Goal: Information Seeking & Learning: Compare options

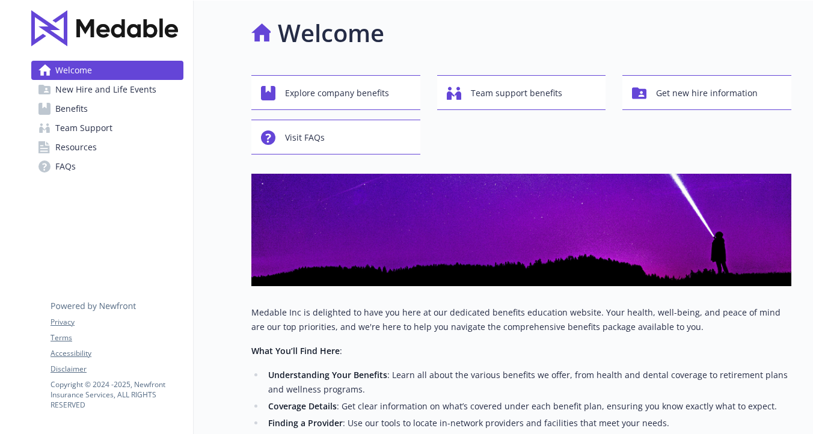
click at [90, 90] on span "New Hire and Life Events" at bounding box center [105, 89] width 101 height 19
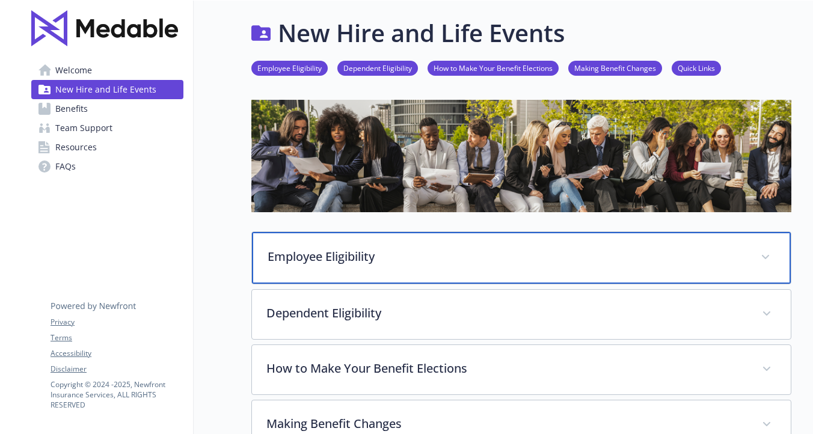
click at [356, 253] on p "Employee Eligibility" at bounding box center [507, 257] width 479 height 18
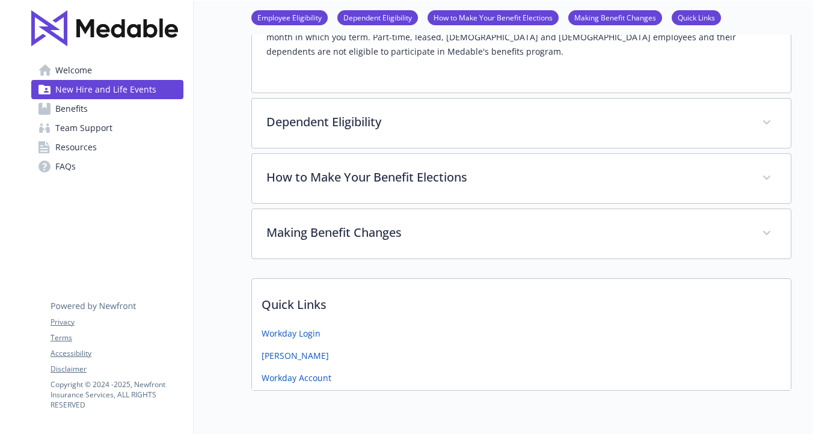
scroll to position [293, 0]
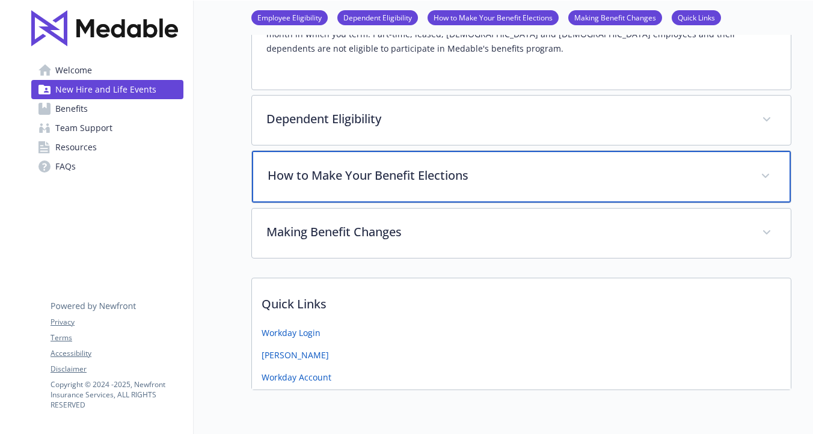
click at [382, 176] on p "How to Make Your Benefit Elections" at bounding box center [507, 176] width 479 height 18
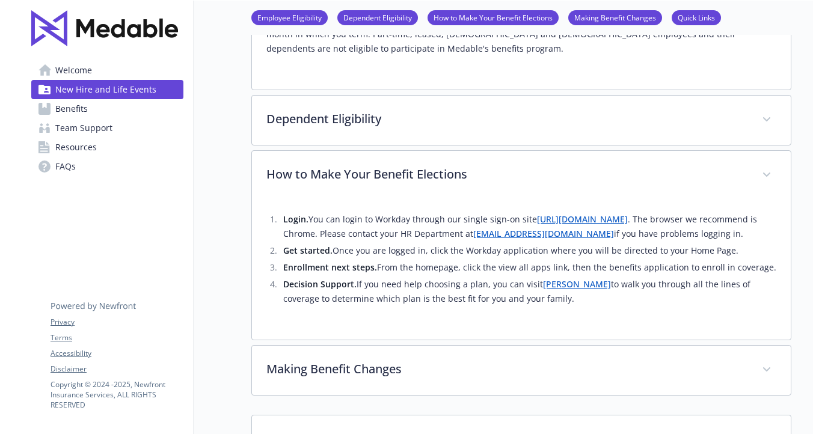
click at [85, 103] on span "Benefits" at bounding box center [71, 108] width 32 height 19
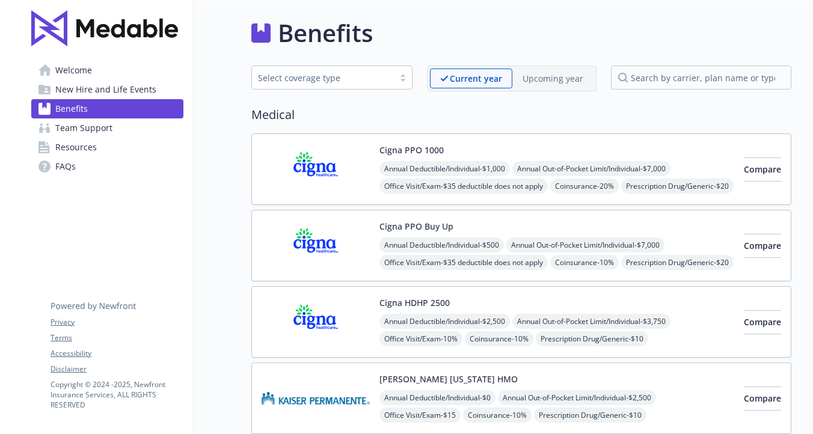
click at [406, 74] on div at bounding box center [403, 78] width 18 height 10
click at [744, 171] on span "Compare" at bounding box center [762, 169] width 37 height 11
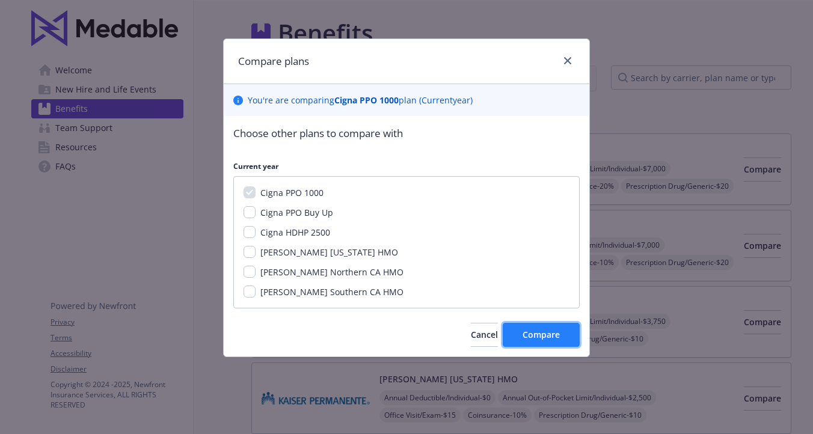
click at [537, 328] on button "Compare" at bounding box center [541, 335] width 77 height 24
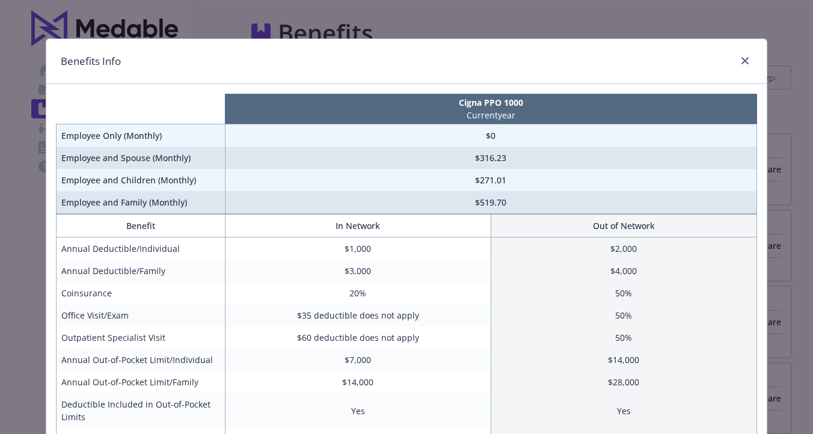
click at [653, 21] on div "Benefits Info Cigna PPO 1000 Current year Employee Only (Monthly) $0 Employee a…" at bounding box center [406, 217] width 813 height 434
drag, startPoint x: 660, startPoint y: 60, endPoint x: 668, endPoint y: 40, distance: 22.1
click at [668, 40] on div "Benefits Info" at bounding box center [406, 61] width 720 height 45
click at [757, 245] on td "$2,000" at bounding box center [624, 249] width 266 height 23
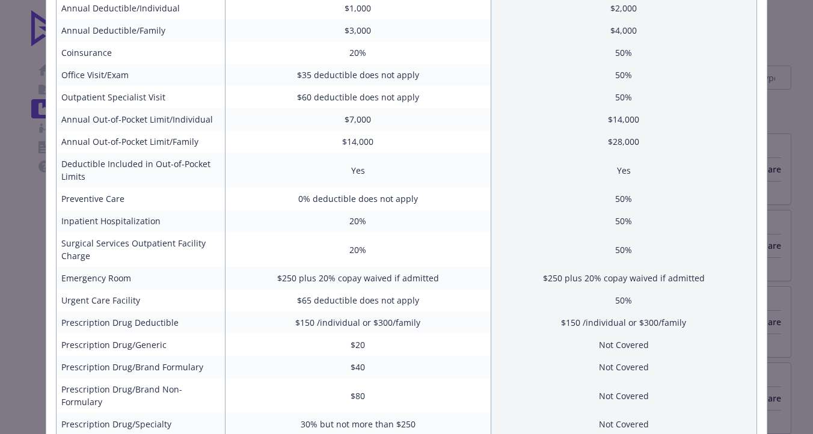
scroll to position [265, 0]
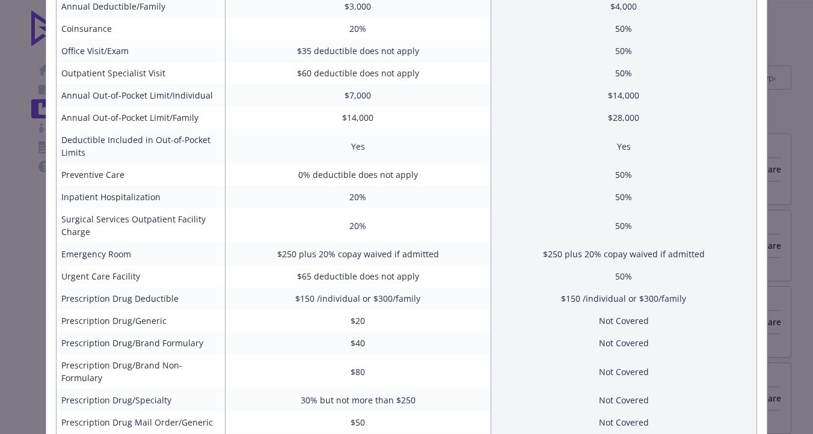
drag, startPoint x: 760, startPoint y: 270, endPoint x: 761, endPoint y: 230, distance: 40.3
click at [761, 230] on div "Cigna PPO 1000 Current year Employee Only (Monthly) $0 Employee and Spouse (Mon…" at bounding box center [406, 189] width 720 height 739
click at [733, 226] on td "50%" at bounding box center [624, 225] width 266 height 35
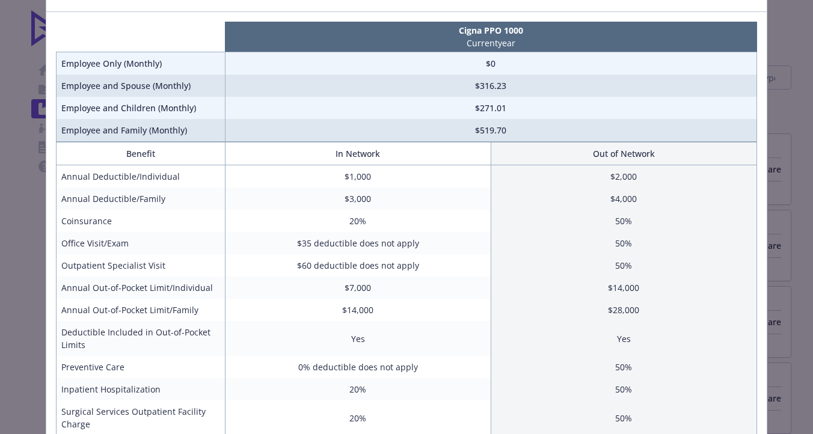
scroll to position [48, 0]
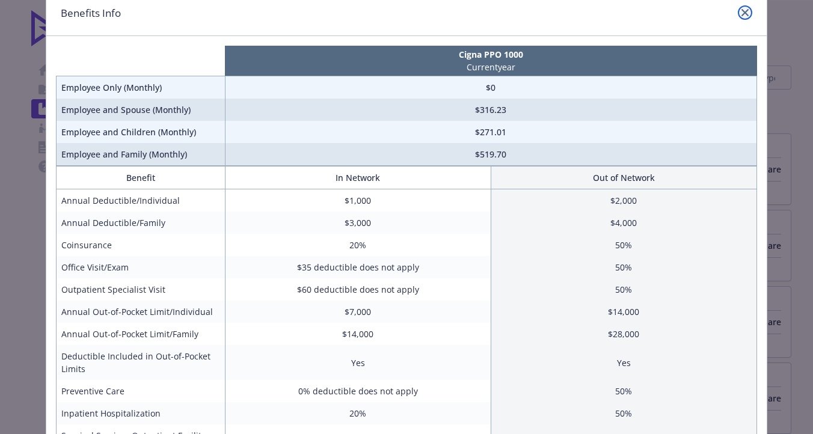
click at [746, 8] on link "close" at bounding box center [745, 12] width 14 height 14
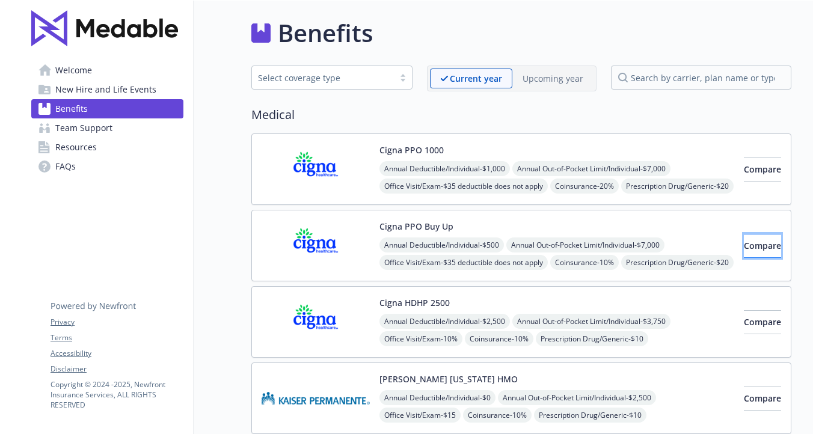
click at [744, 244] on button "Compare" at bounding box center [762, 246] width 37 height 24
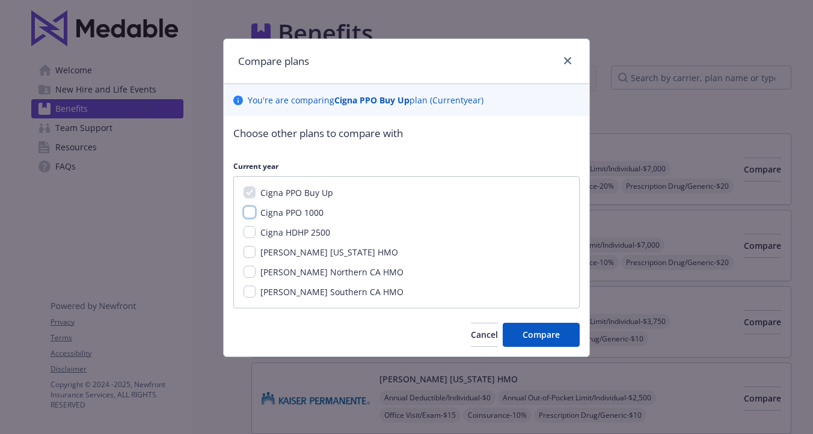
click at [252, 209] on input "Cigna PPO 1000" at bounding box center [250, 212] width 12 height 12
checkbox input "true"
click at [523, 328] on button "Compare" at bounding box center [541, 335] width 77 height 24
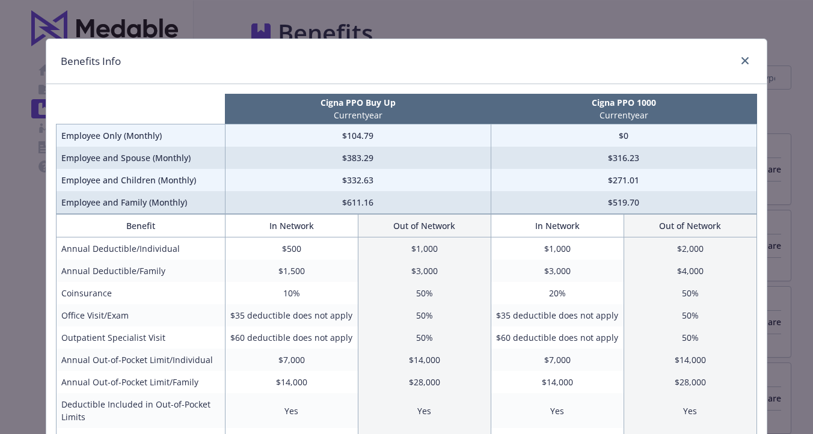
click at [757, 178] on td "$271.01" at bounding box center [624, 180] width 266 height 22
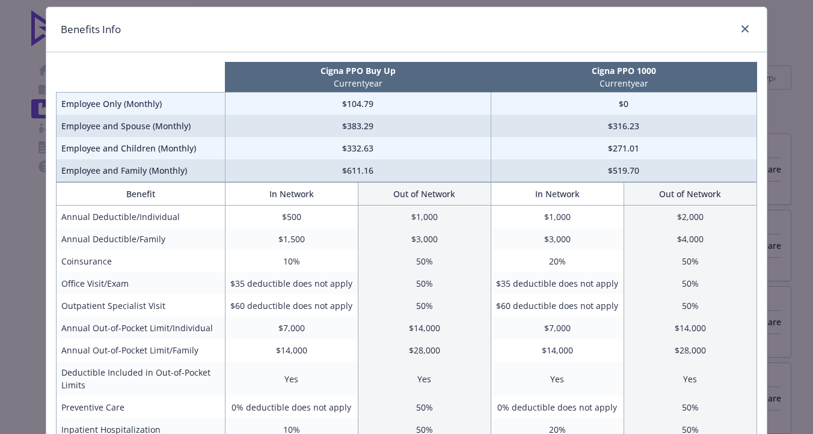
scroll to position [24, 0]
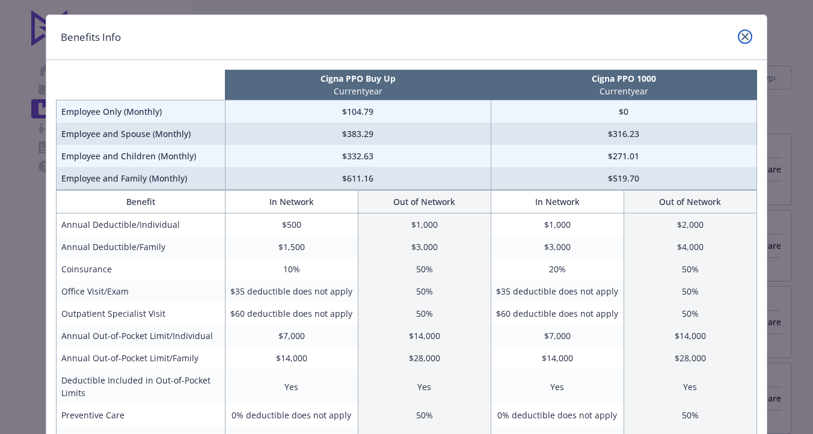
click at [745, 35] on icon "close" at bounding box center [745, 36] width 7 height 7
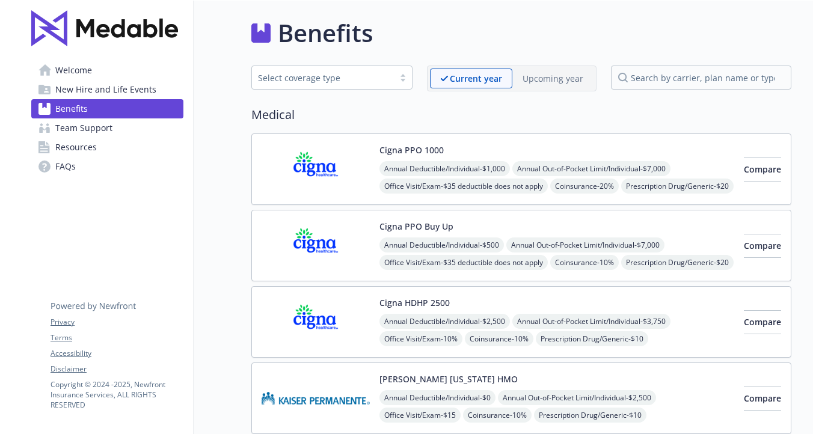
click at [401, 150] on button "Cigna PPO 1000" at bounding box center [411, 150] width 64 height 13
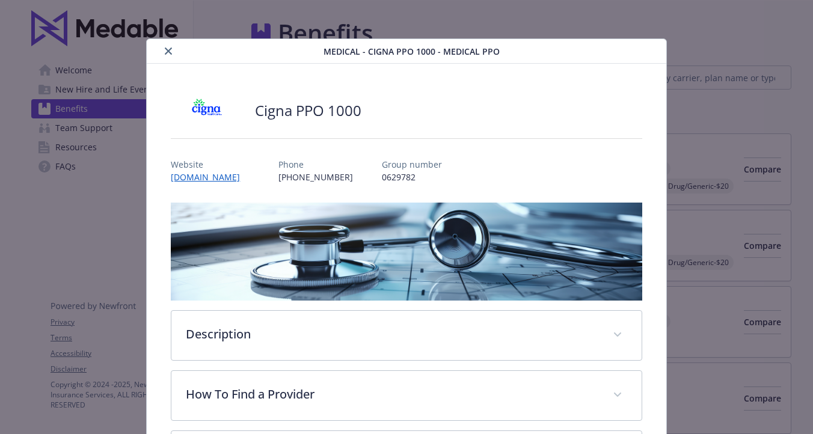
scroll to position [36, 0]
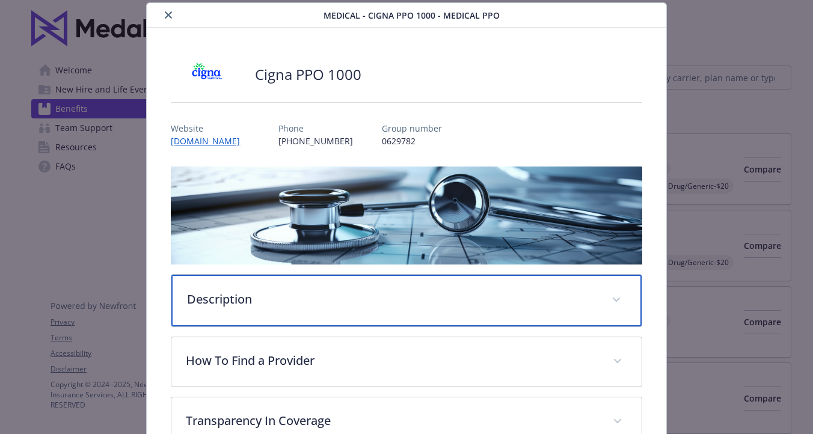
click at [224, 300] on p "Description" at bounding box center [392, 299] width 410 height 18
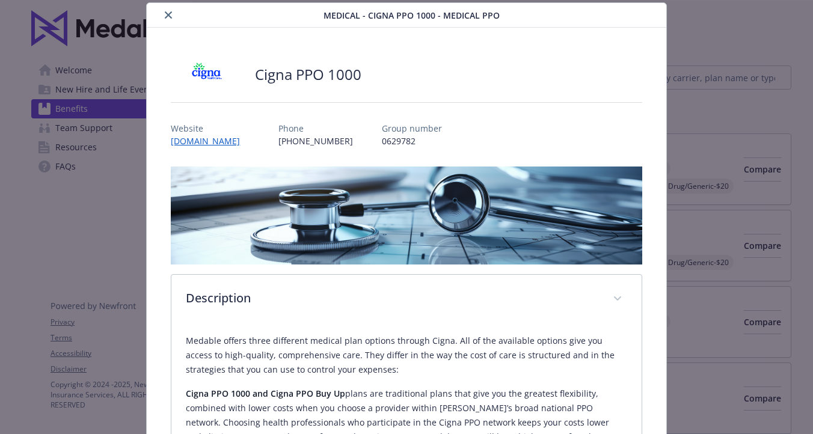
click at [162, 13] on button "close" at bounding box center [168, 15] width 14 height 14
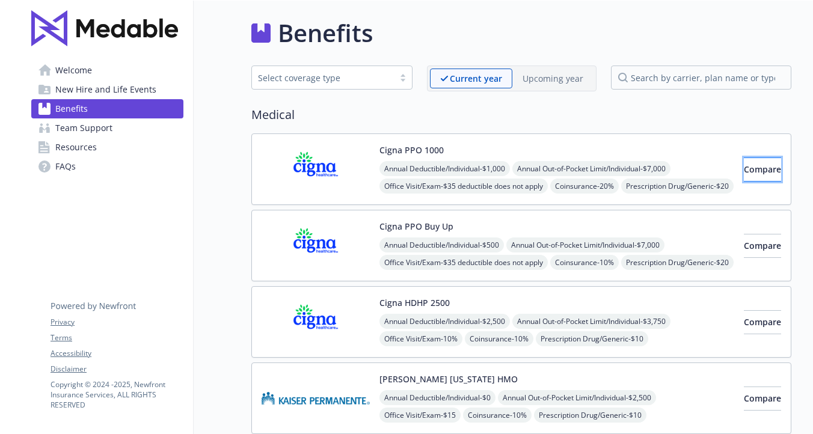
click at [746, 173] on span "Compare" at bounding box center [762, 169] width 37 height 11
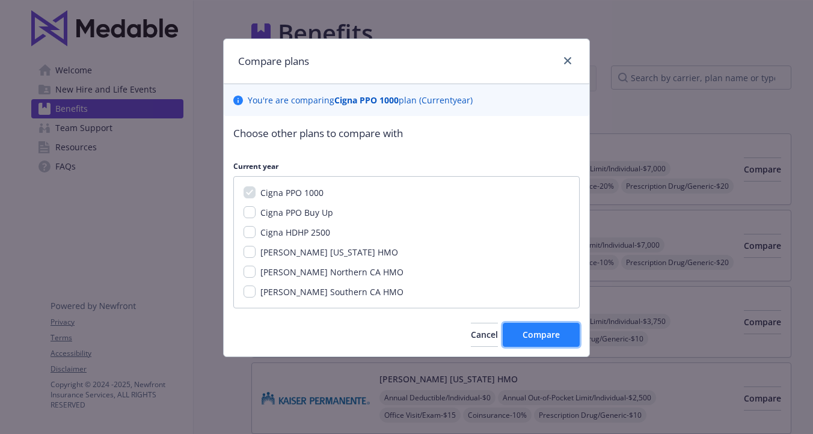
click at [539, 334] on span "Compare" at bounding box center [541, 334] width 37 height 11
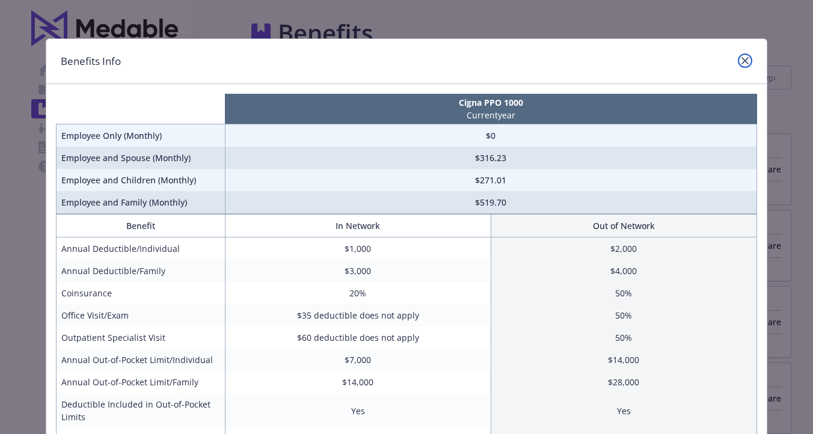
click at [741, 55] on link "close" at bounding box center [745, 61] width 14 height 14
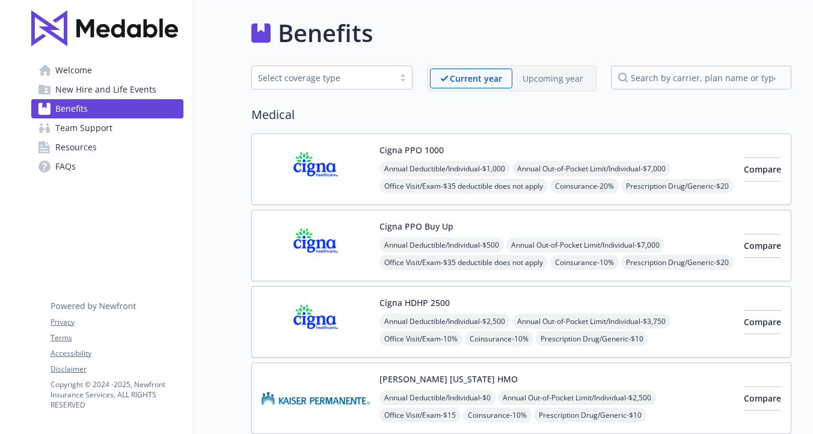
click at [426, 322] on span "Annual Deductible/Individual - $2,500" at bounding box center [444, 321] width 131 height 15
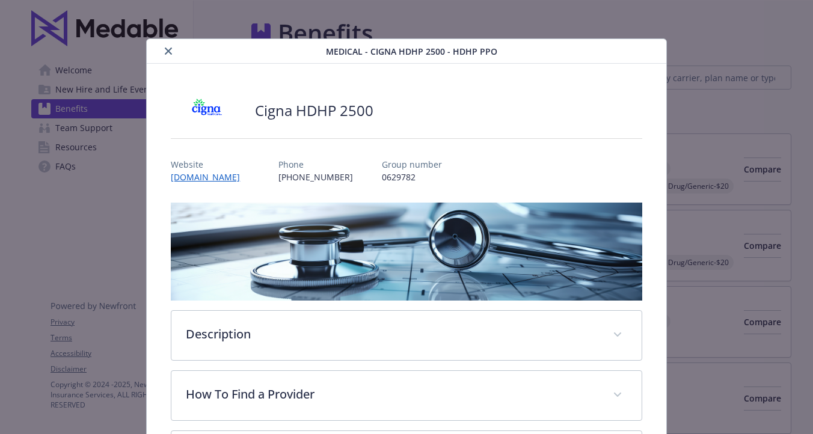
scroll to position [36, 0]
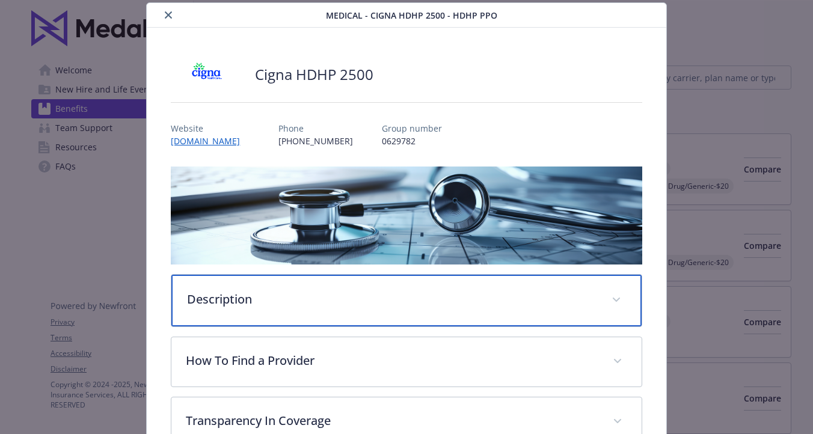
click at [247, 290] on div "Description" at bounding box center [406, 301] width 470 height 52
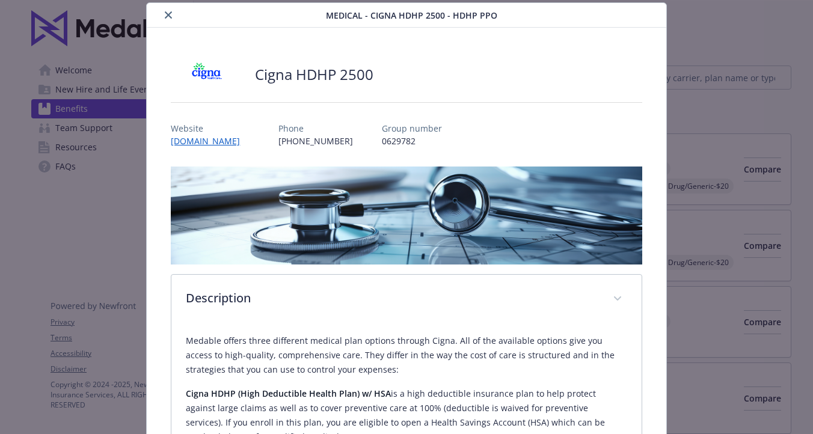
click at [171, 14] on icon "close" at bounding box center [168, 14] width 7 height 7
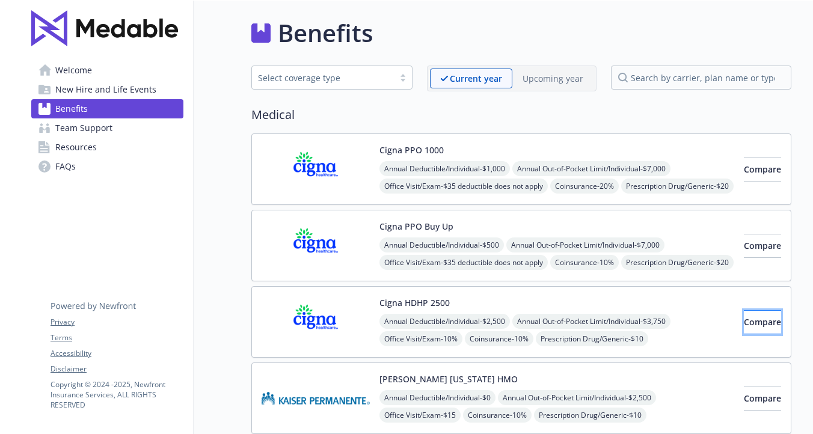
click at [744, 312] on button "Compare" at bounding box center [762, 322] width 37 height 24
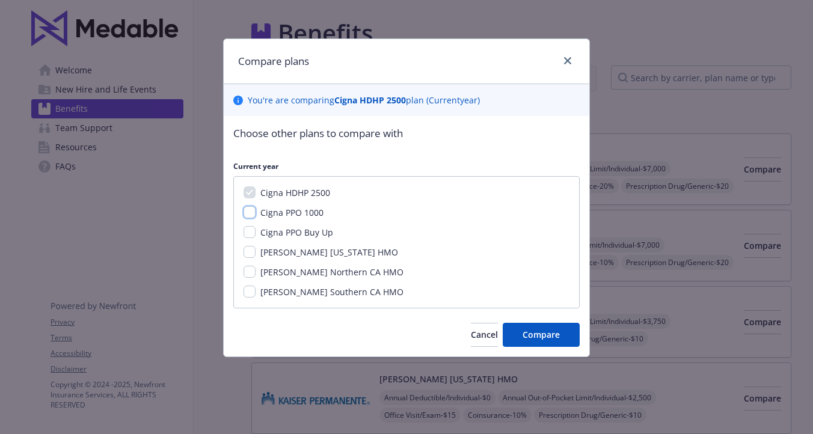
click at [251, 213] on input "Cigna PPO 1000" at bounding box center [250, 212] width 12 height 12
checkbox input "true"
click at [250, 226] on input "Cigna PPO Buy Up" at bounding box center [250, 232] width 12 height 12
checkbox input "true"
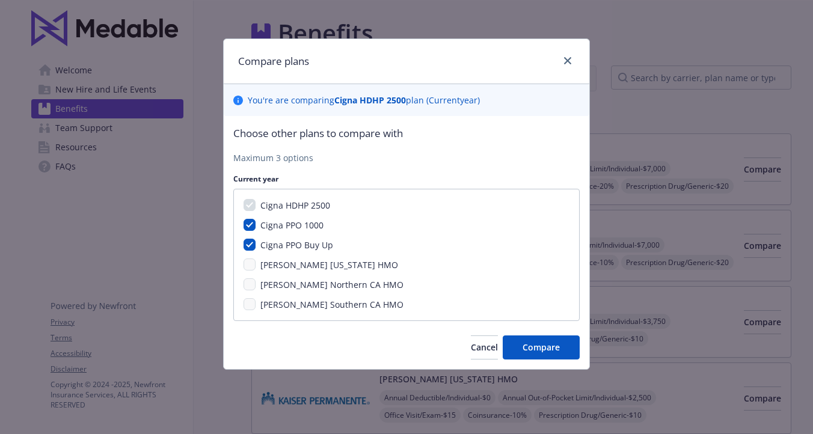
drag, startPoint x: 246, startPoint y: 237, endPoint x: 251, endPoint y: 232, distance: 6.8
click at [247, 236] on div "Cigna HDHP 2500 Cigna PPO 1000 Cigna PPO Buy Up [PERSON_NAME] [US_STATE] HMO [P…" at bounding box center [406, 255] width 346 height 132
click at [251, 227] on input "Cigna PPO 1000" at bounding box center [250, 225] width 12 height 12
checkbox input "false"
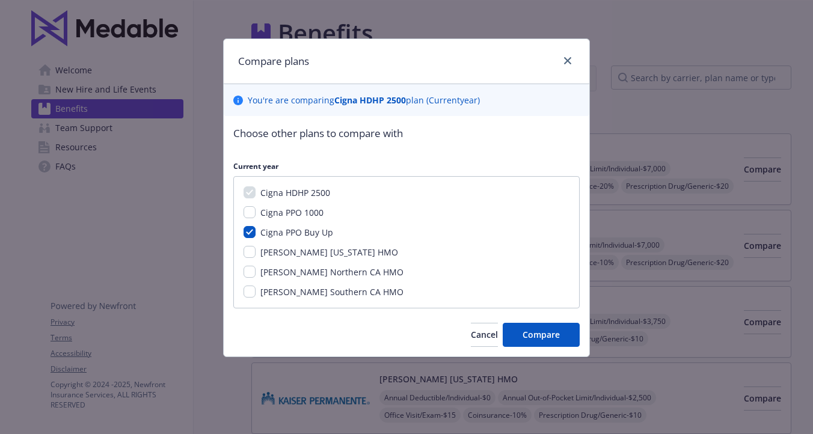
click at [248, 223] on div "Cigna HDHP 2500 Cigna PPO 1000 Cigna PPO Buy Up [PERSON_NAME] [US_STATE] HMO [P…" at bounding box center [406, 242] width 346 height 132
drag, startPoint x: 248, startPoint y: 230, endPoint x: 260, endPoint y: 228, distance: 12.9
click at [248, 230] on input "Cigna PPO Buy Up" at bounding box center [250, 232] width 12 height 12
checkbox input "false"
click at [250, 208] on input "Cigna PPO 1000" at bounding box center [250, 212] width 12 height 12
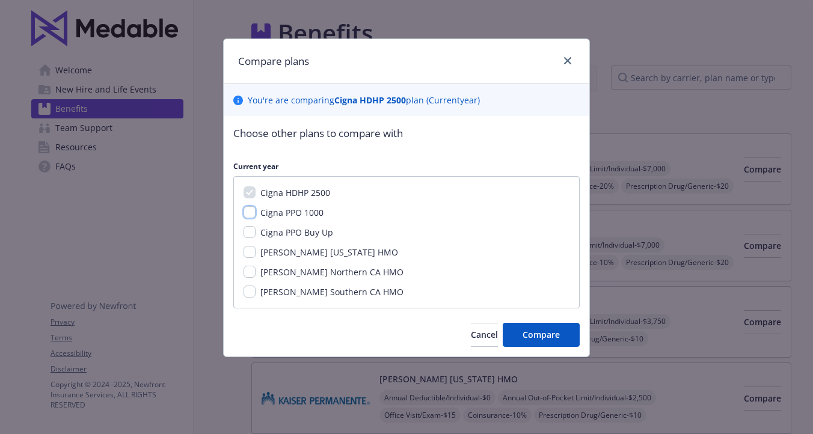
checkbox input "true"
click at [253, 230] on input "Cigna PPO Buy Up" at bounding box center [250, 232] width 12 height 12
checkbox input "true"
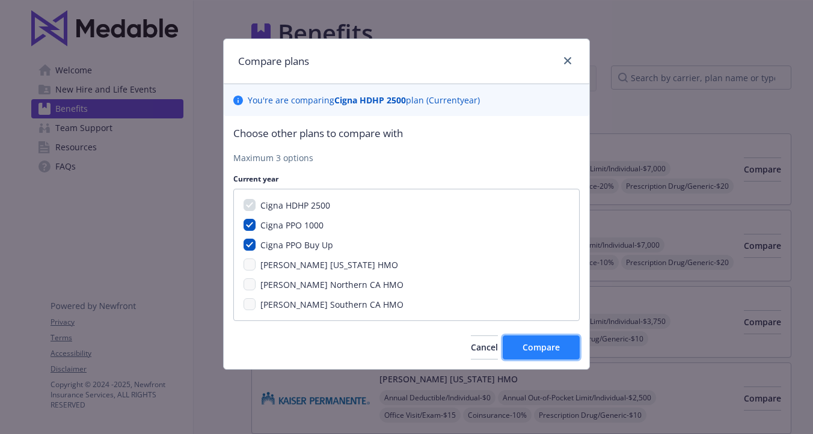
click at [526, 343] on span "Compare" at bounding box center [541, 347] width 37 height 11
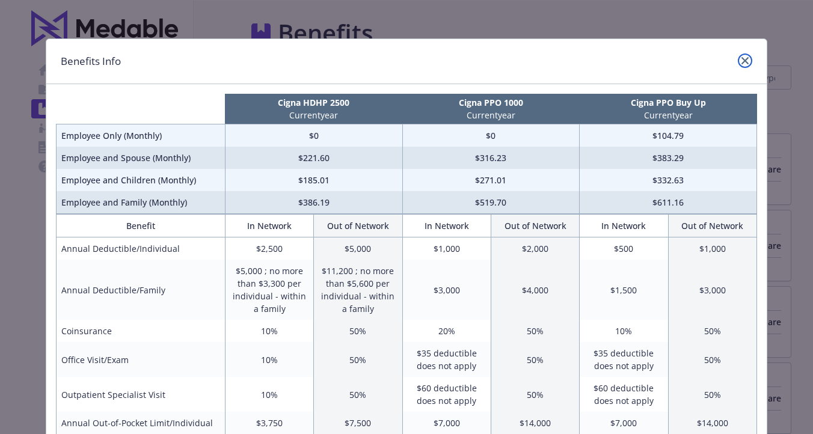
click at [743, 58] on icon "close" at bounding box center [745, 60] width 7 height 7
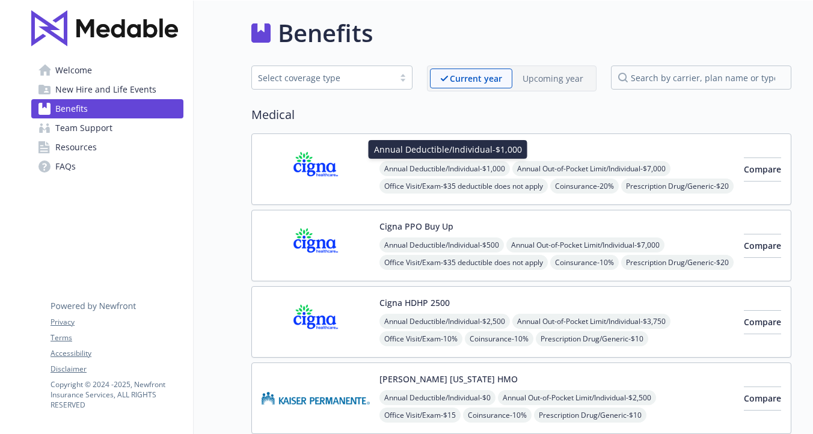
click at [412, 163] on span "Annual Deductible/Individual - $1,000" at bounding box center [444, 168] width 131 height 15
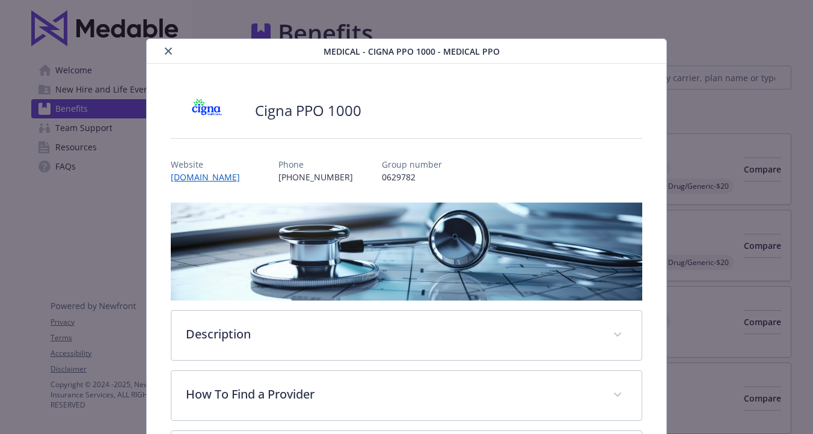
click at [173, 49] on button "close" at bounding box center [168, 51] width 14 height 14
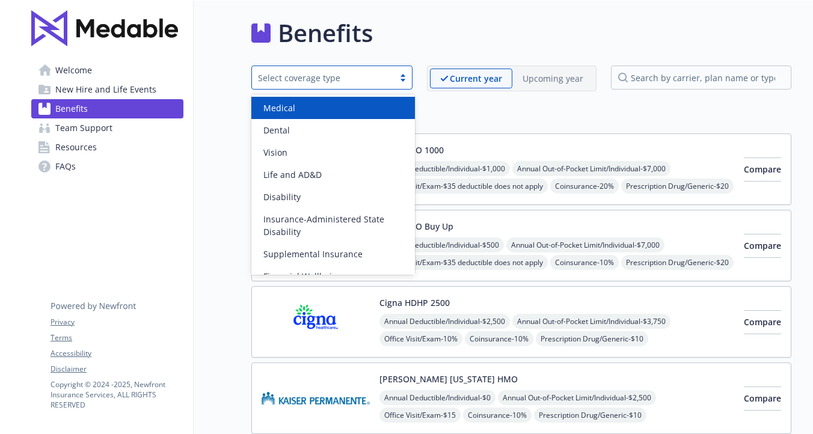
click at [400, 79] on div at bounding box center [403, 78] width 18 height 10
click at [520, 110] on h2 "Medical" at bounding box center [521, 115] width 540 height 18
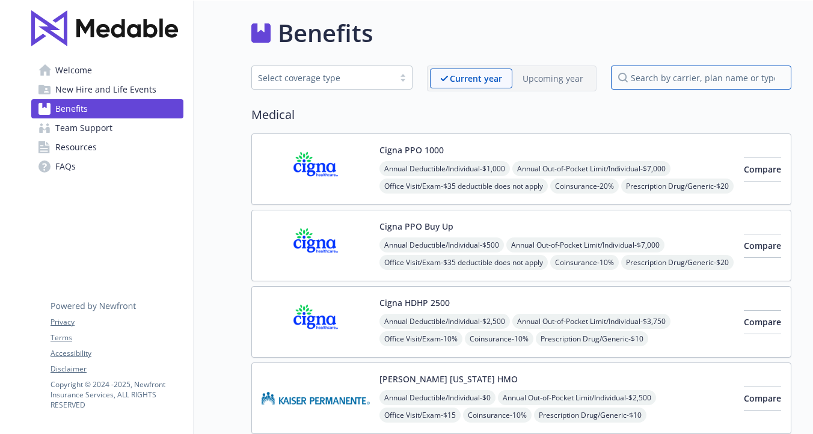
click at [639, 84] on input "search by carrier, plan name or type" at bounding box center [701, 78] width 180 height 24
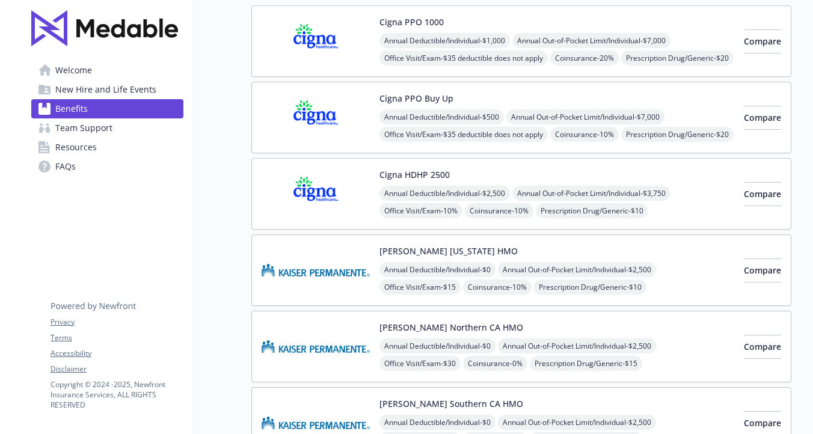
scroll to position [129, 0]
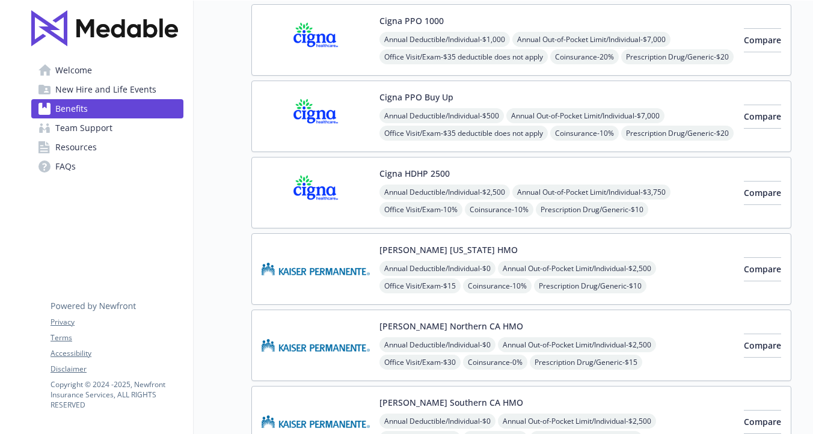
click at [438, 94] on button "Cigna PPO Buy Up" at bounding box center [416, 97] width 74 height 13
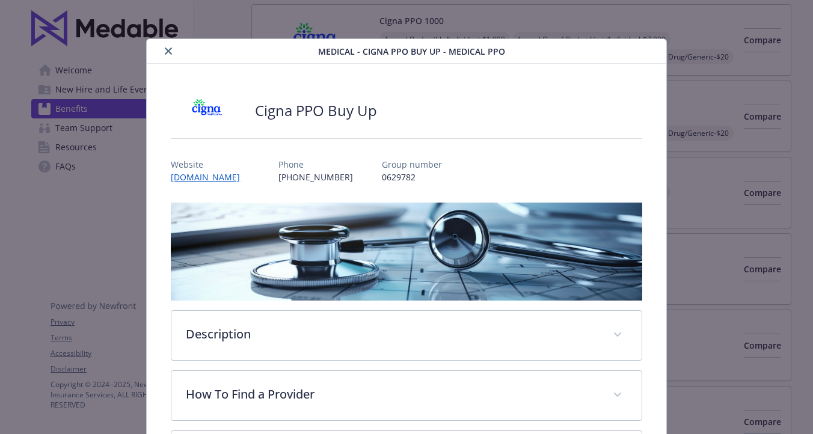
scroll to position [36, 0]
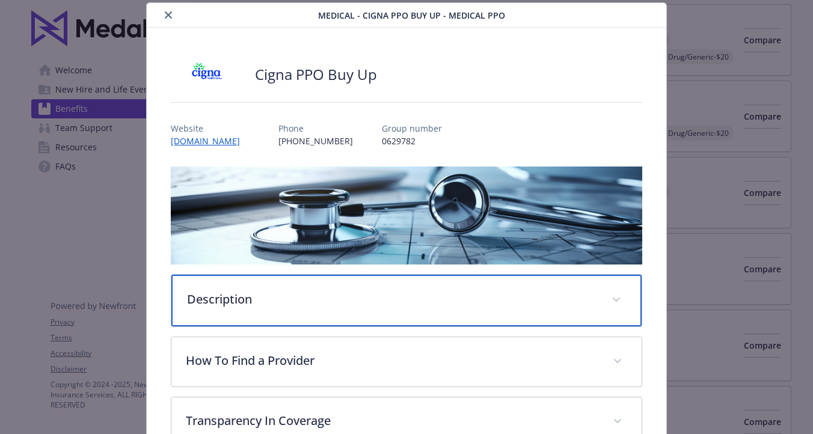
click at [232, 301] on p "Description" at bounding box center [392, 299] width 410 height 18
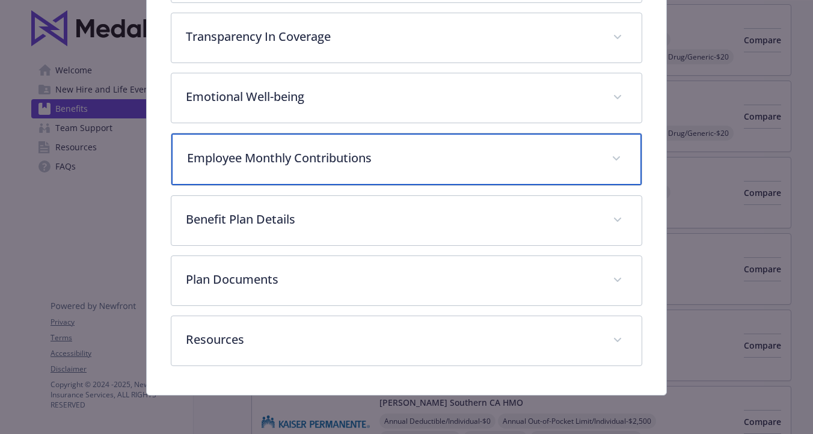
scroll to position [584, 0]
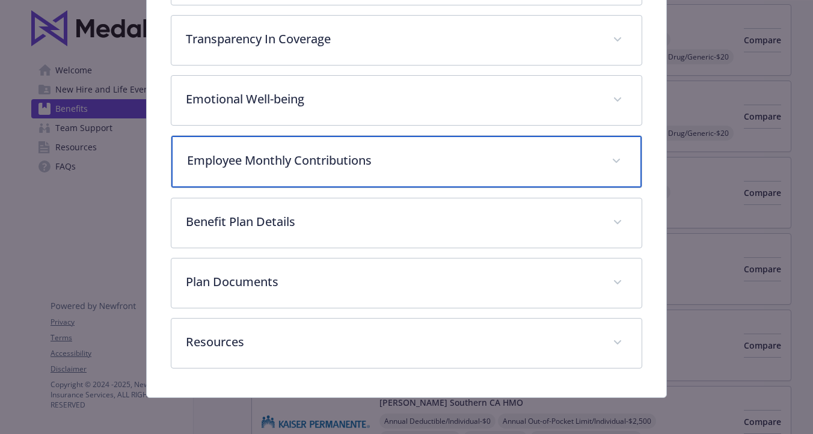
click at [286, 158] on p "Employee Monthly Contributions" at bounding box center [392, 161] width 410 height 18
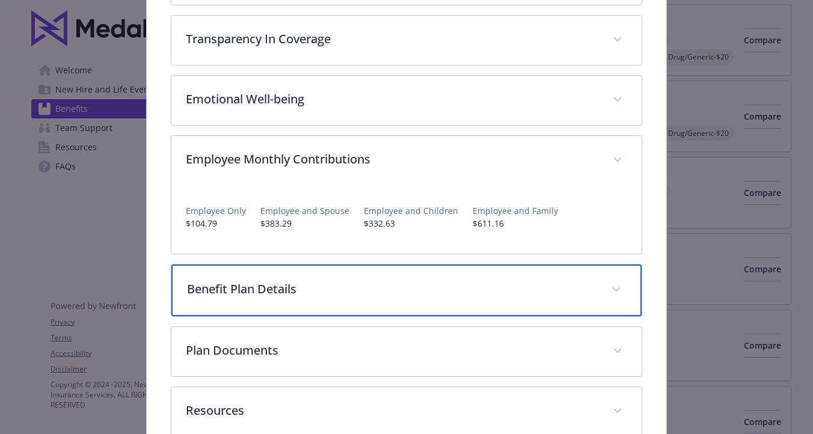
click at [247, 283] on p "Benefit Plan Details" at bounding box center [392, 289] width 410 height 18
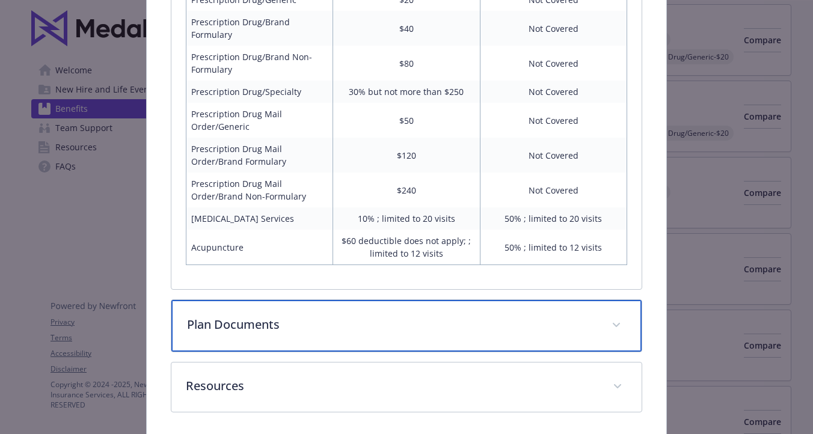
scroll to position [1327, 0]
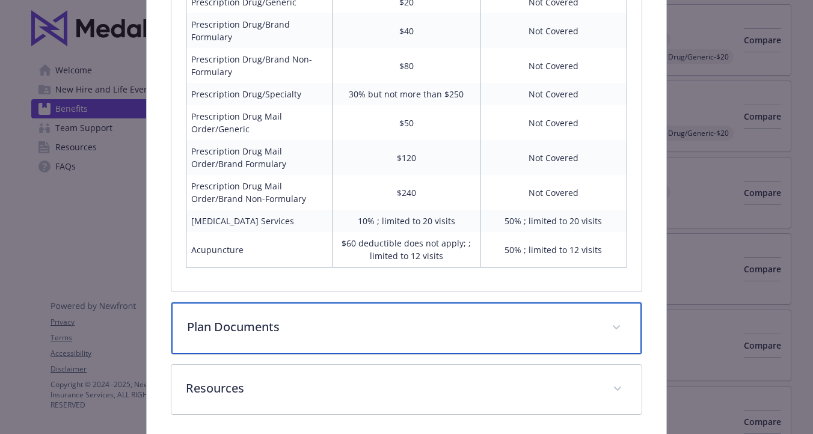
click at [257, 318] on p "Plan Documents" at bounding box center [392, 327] width 410 height 18
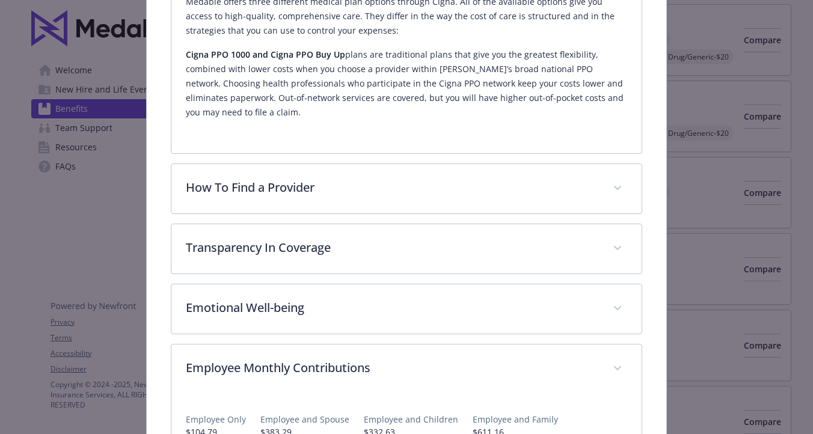
scroll to position [341, 0]
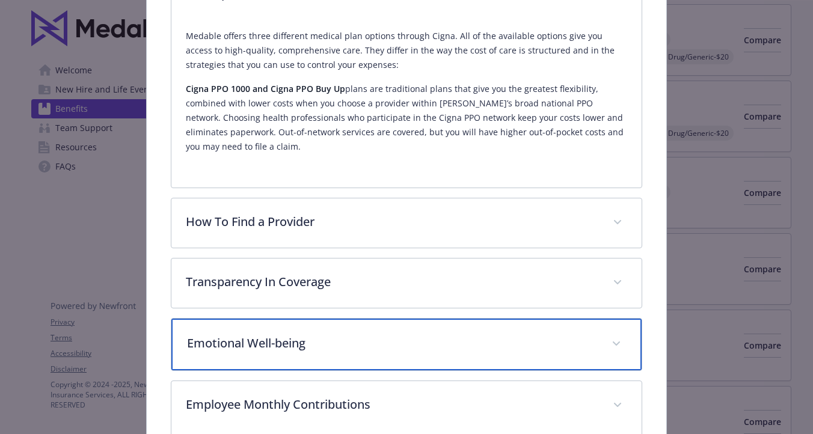
click at [298, 343] on p "Emotional Well-being" at bounding box center [392, 343] width 410 height 18
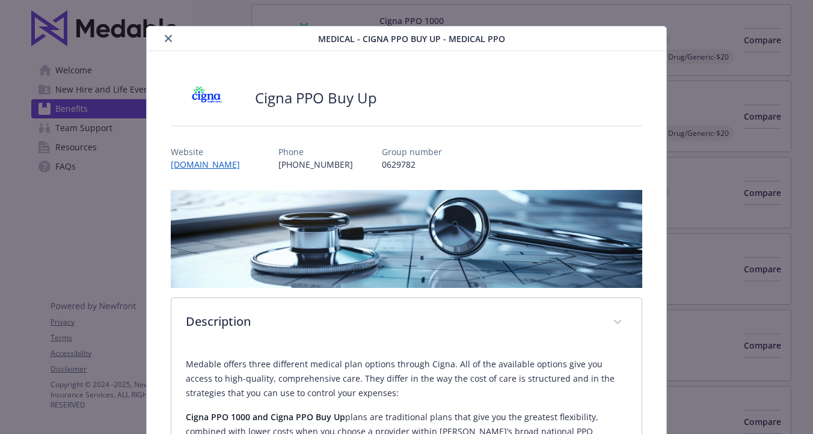
scroll to position [0, 0]
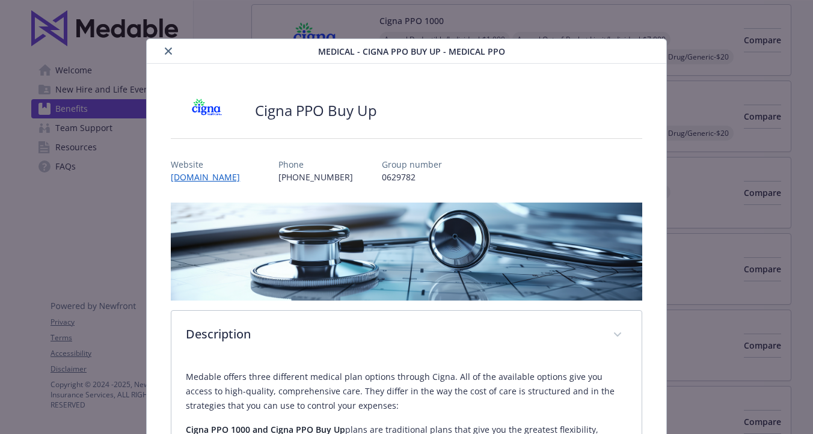
click at [170, 52] on icon "close" at bounding box center [168, 51] width 7 height 7
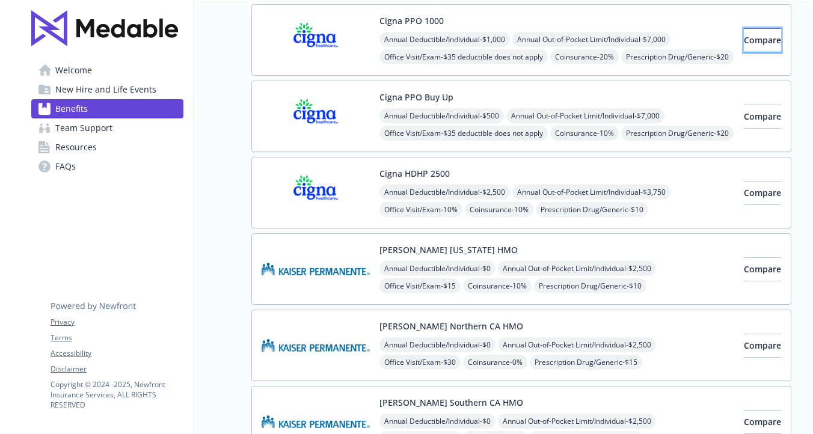
click at [752, 36] on span "Compare" at bounding box center [762, 39] width 37 height 11
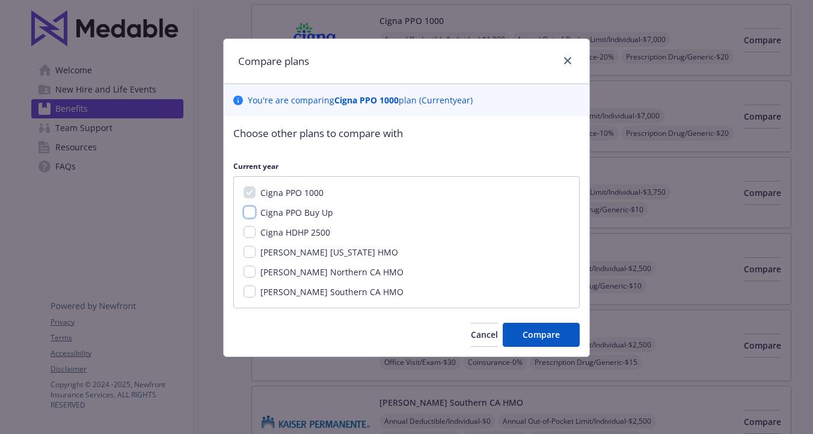
click at [254, 212] on input "Cigna PPO Buy Up" at bounding box center [250, 212] width 12 height 12
checkbox input "true"
click at [255, 230] on input "Cigna HDHP 2500" at bounding box center [250, 232] width 12 height 12
checkbox input "true"
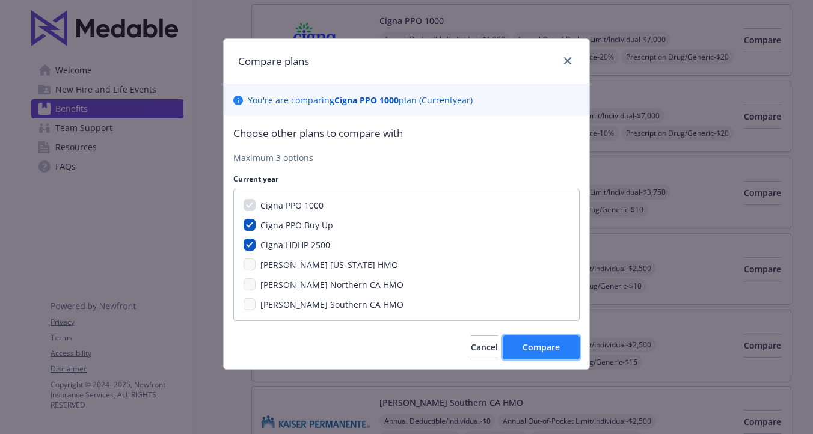
click at [532, 348] on span "Compare" at bounding box center [541, 347] width 37 height 11
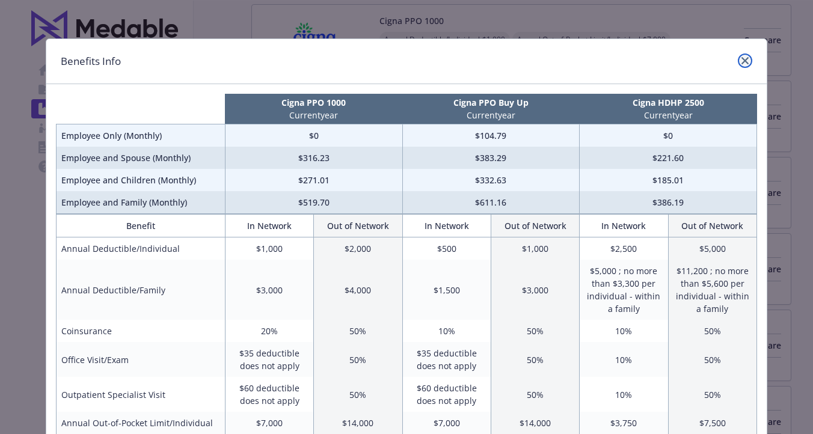
click at [746, 57] on icon "close" at bounding box center [745, 60] width 7 height 7
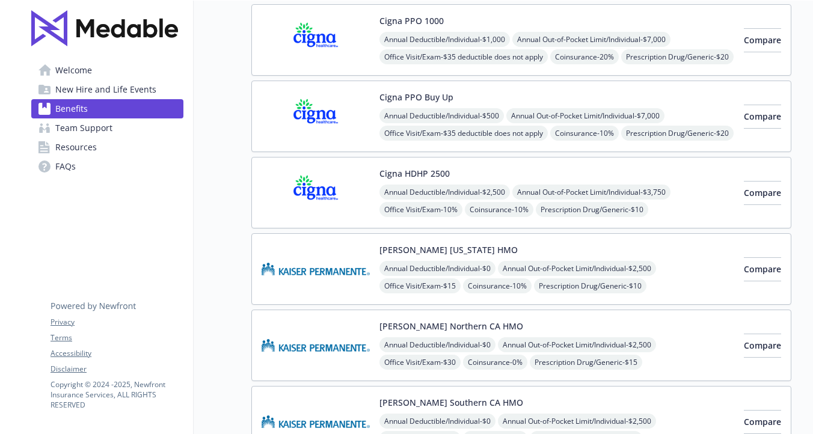
click at [90, 88] on span "New Hire and Life Events" at bounding box center [105, 89] width 101 height 19
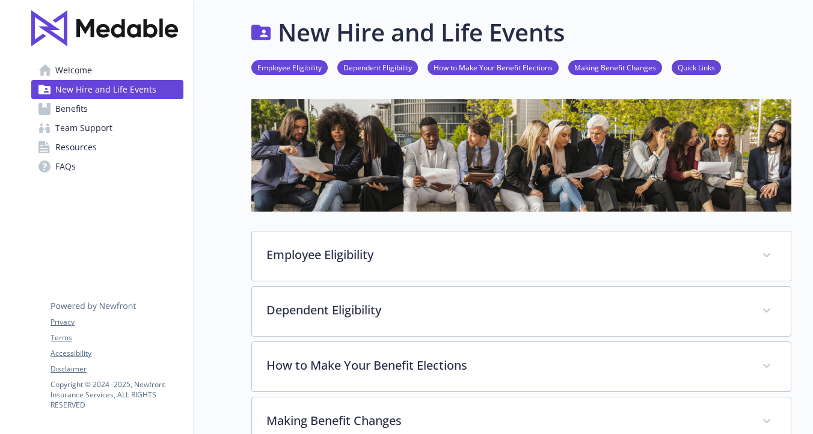
scroll to position [129, 0]
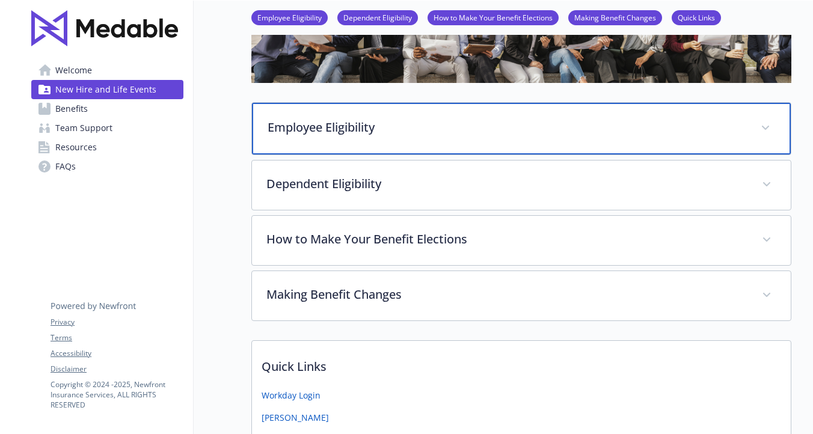
click at [317, 131] on p "Employee Eligibility" at bounding box center [507, 127] width 479 height 18
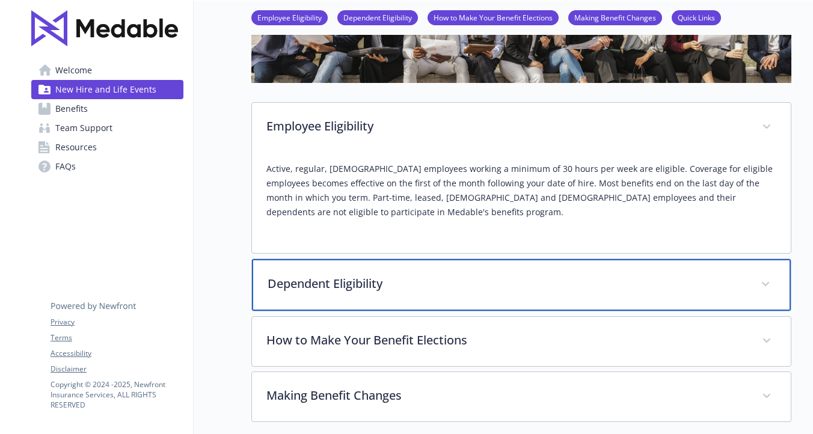
click at [310, 284] on p "Dependent Eligibility" at bounding box center [507, 284] width 479 height 18
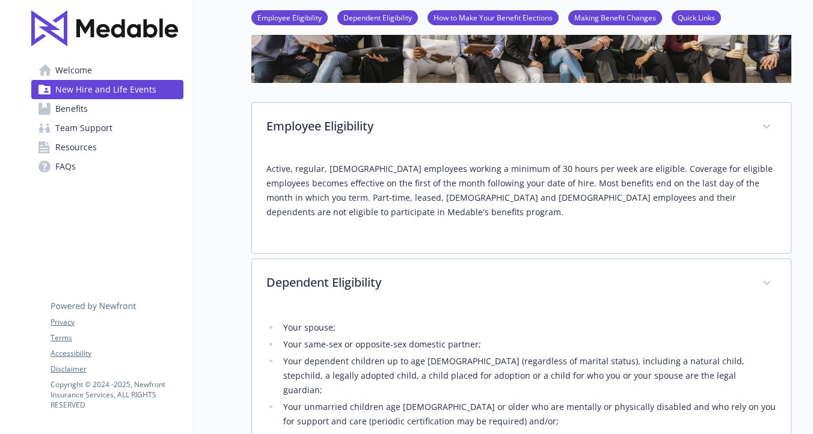
click at [463, 20] on link "How to Make Your Benefit Elections" at bounding box center [493, 16] width 131 height 11
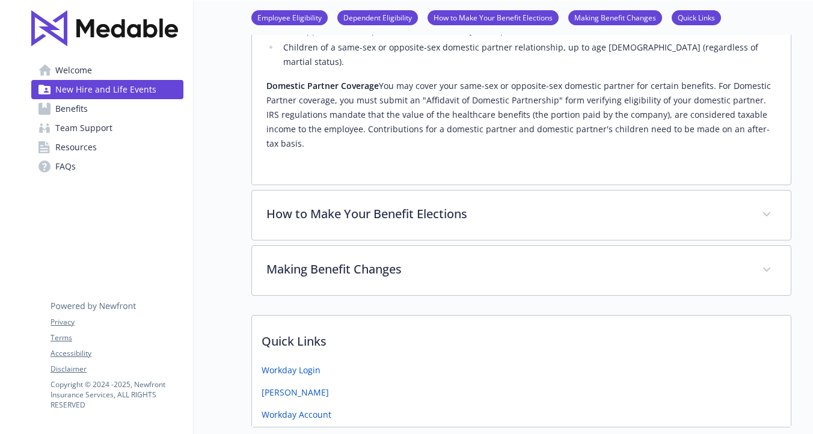
scroll to position [557, 0]
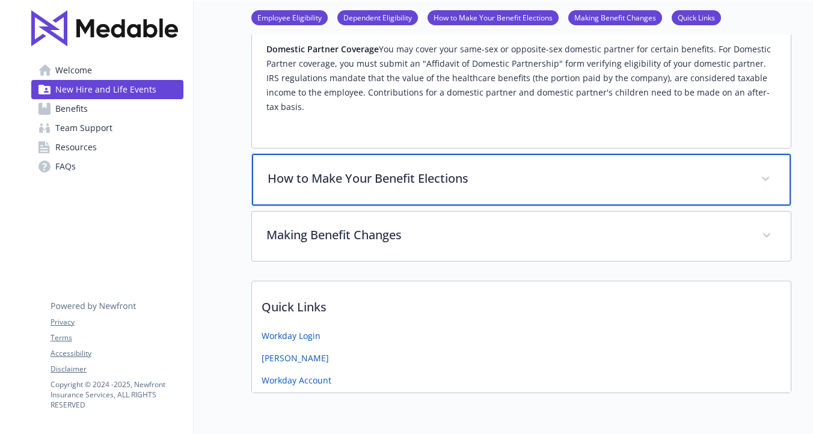
click at [358, 170] on p "How to Make Your Benefit Elections" at bounding box center [507, 179] width 479 height 18
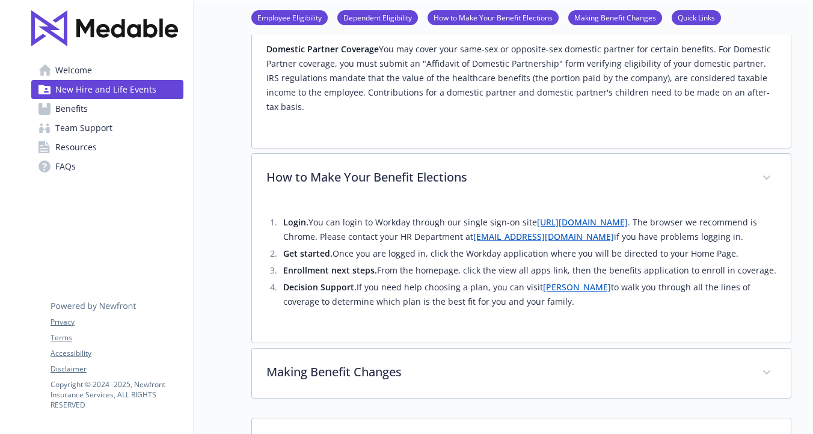
click at [75, 106] on span "Benefits" at bounding box center [71, 108] width 32 height 19
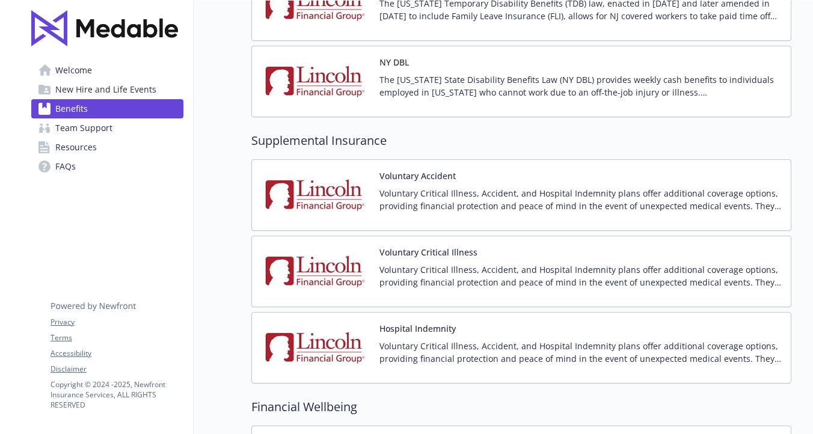
scroll to position [1423, 0]
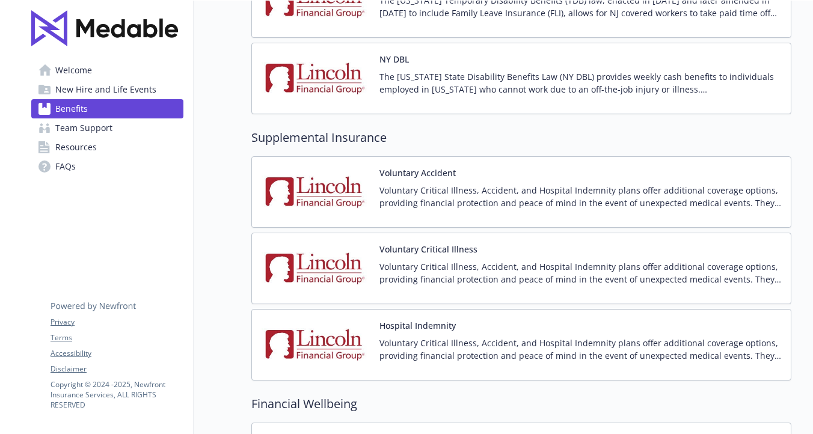
click at [413, 250] on button "Voluntary Critical Illness" at bounding box center [428, 249] width 98 height 13
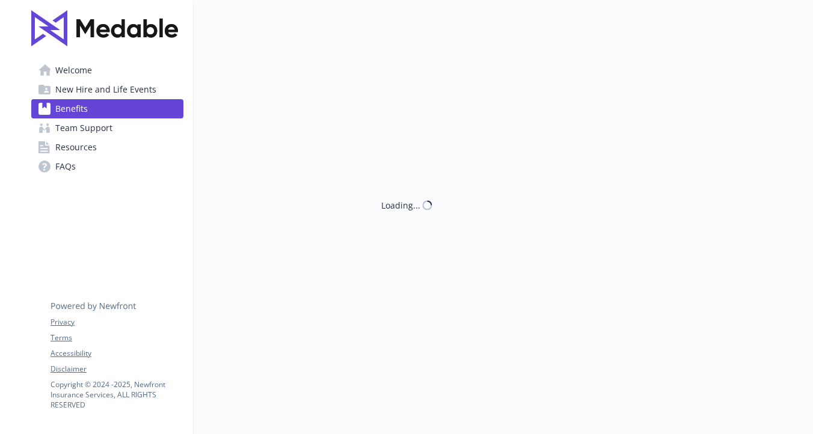
scroll to position [1423, 0]
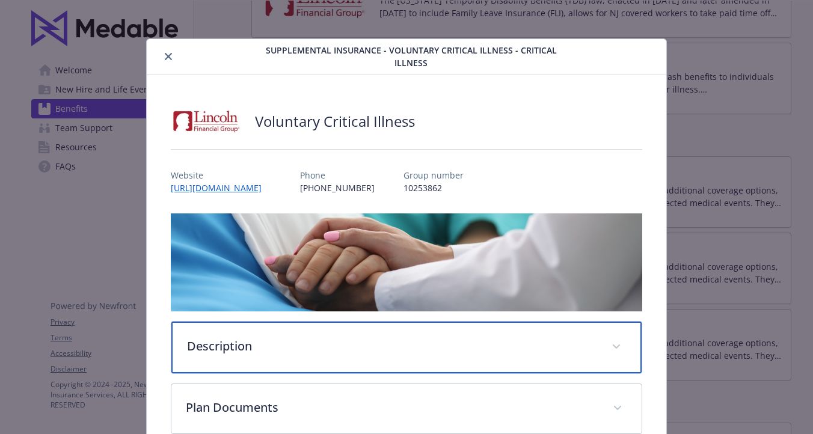
click at [248, 342] on p "Description" at bounding box center [392, 346] width 410 height 18
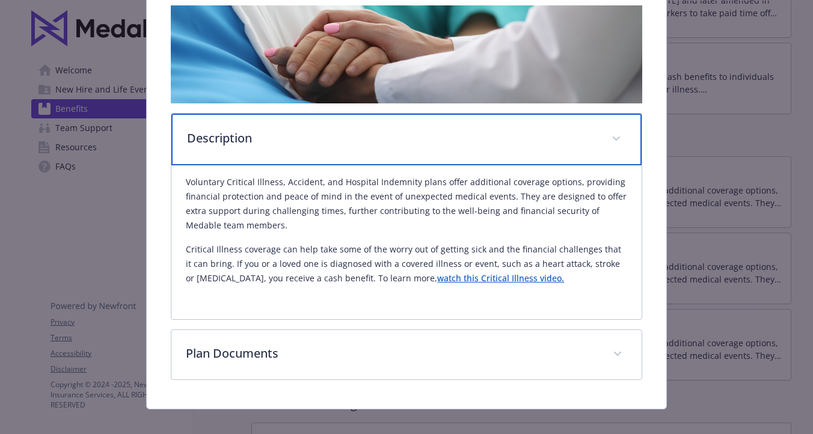
scroll to position [222, 0]
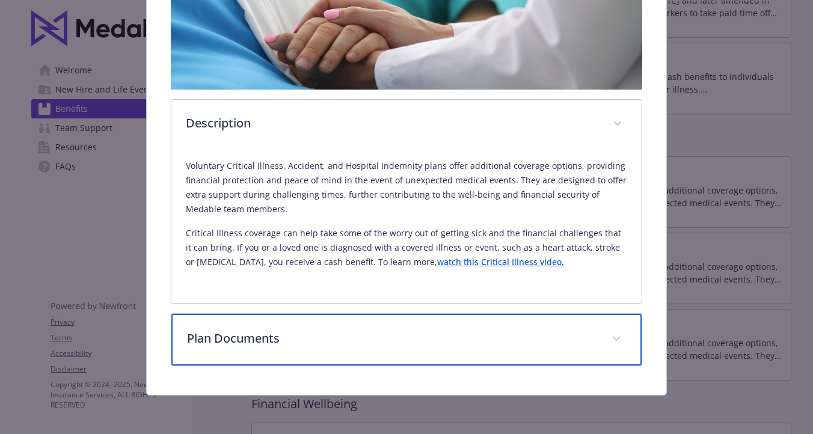
click at [245, 343] on p "Plan Documents" at bounding box center [392, 339] width 410 height 18
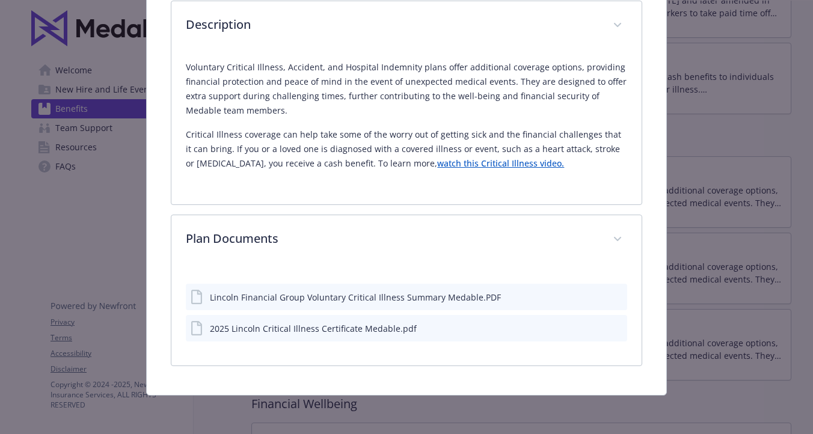
scroll to position [321, 0]
click at [618, 294] on icon "preview file" at bounding box center [615, 296] width 11 height 8
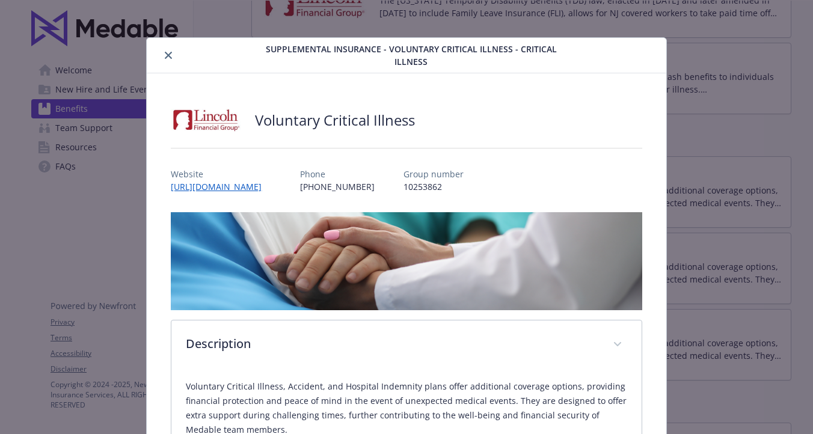
scroll to position [0, 0]
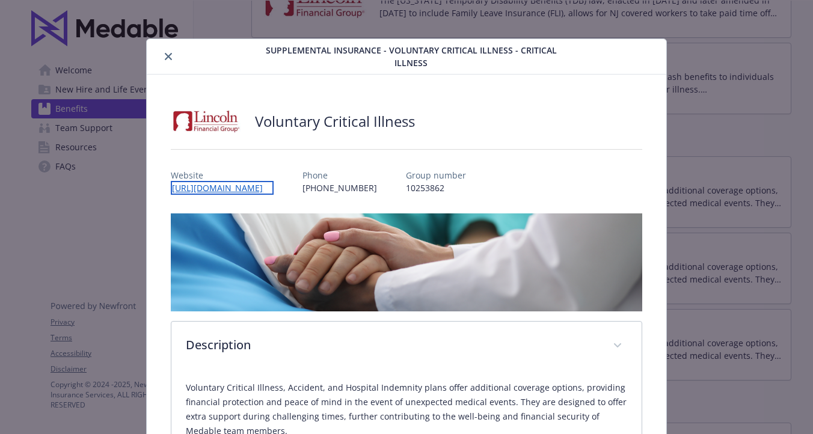
click at [274, 185] on link "[URL][DOMAIN_NAME]" at bounding box center [222, 188] width 103 height 14
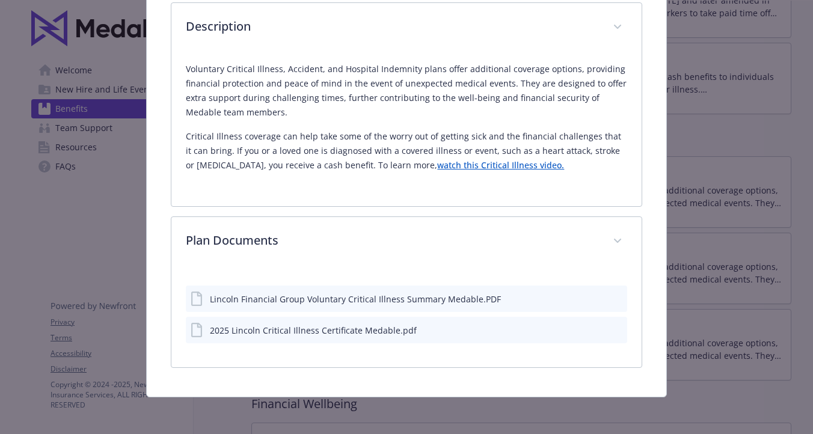
scroll to position [321, 0]
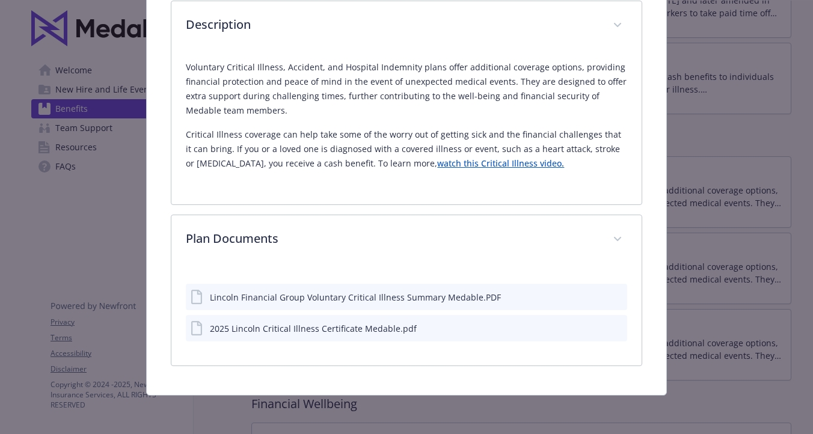
click at [613, 293] on icon "preview file" at bounding box center [615, 296] width 11 height 8
click at [615, 324] on icon "preview file" at bounding box center [615, 328] width 11 height 8
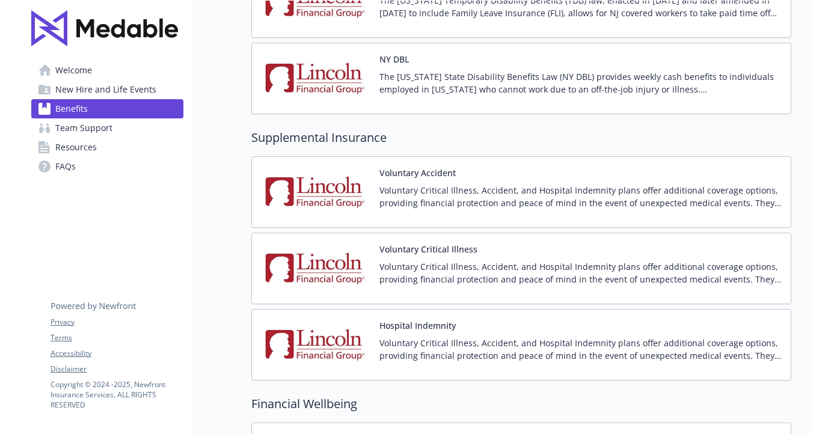
click at [97, 126] on span "Team Support" at bounding box center [83, 127] width 57 height 19
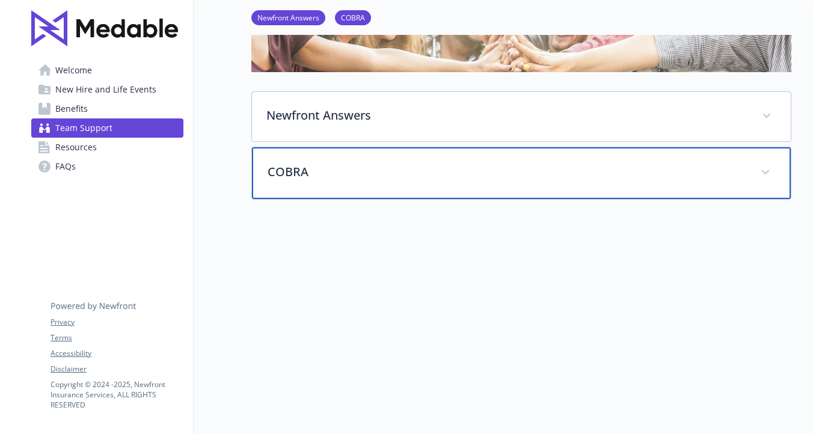
scroll to position [143, 0]
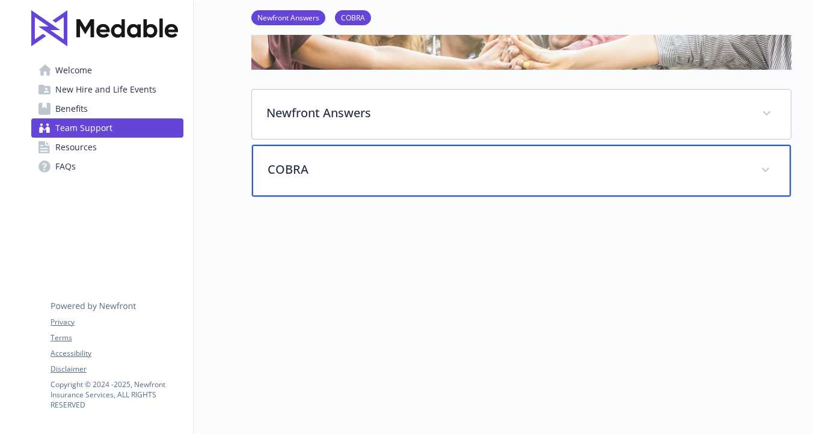
click at [281, 167] on p "COBRA" at bounding box center [507, 170] width 479 height 18
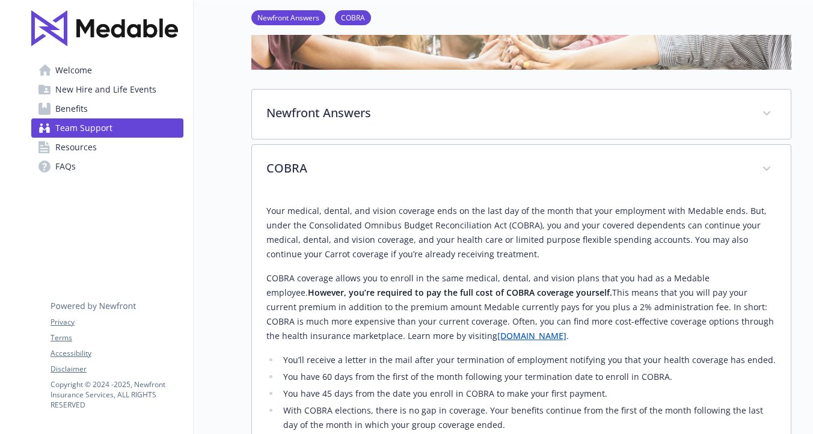
click at [73, 100] on span "Benefits" at bounding box center [71, 108] width 32 height 19
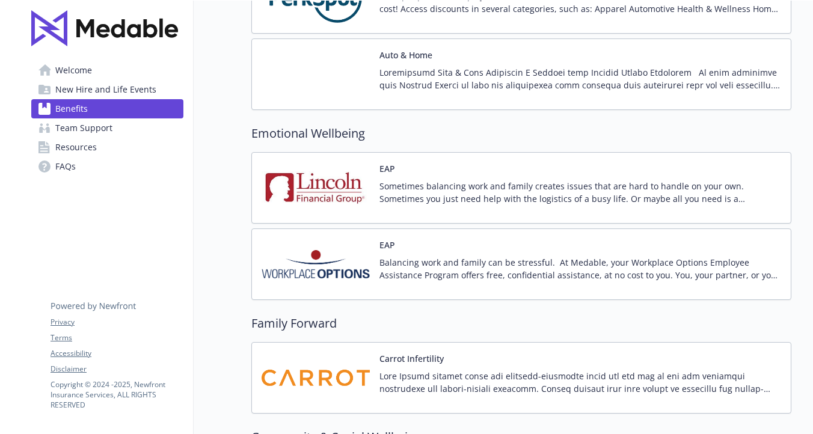
scroll to position [2333, 0]
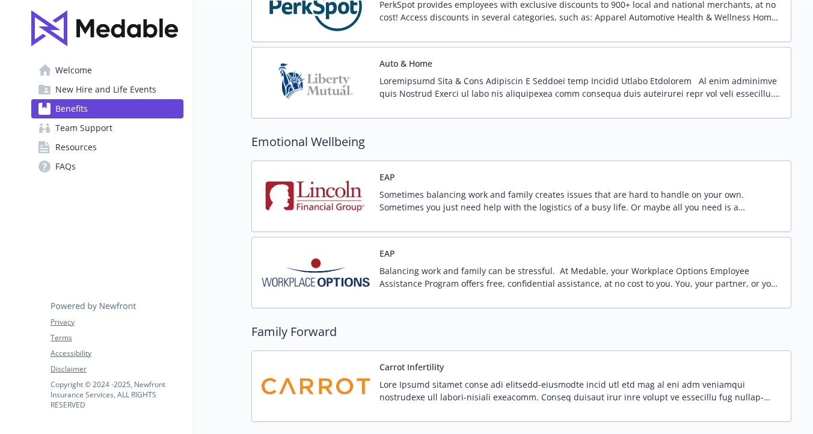
click at [499, 186] on div "EAP Sometimes balancing work and family creates issues that are hard to handle …" at bounding box center [580, 196] width 402 height 51
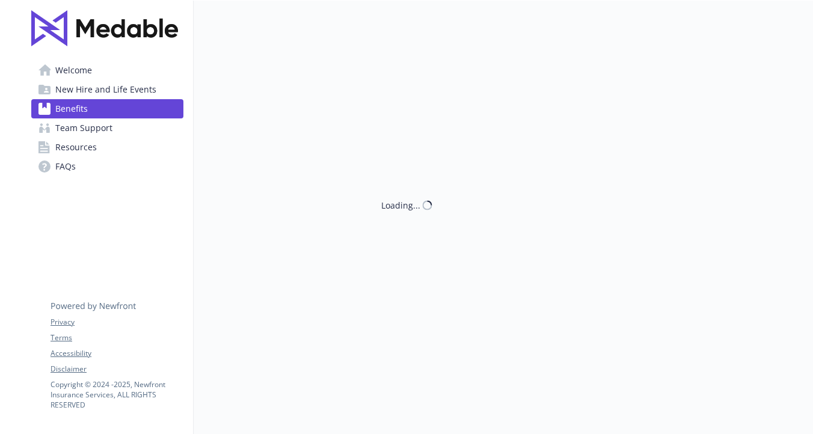
scroll to position [2333, 0]
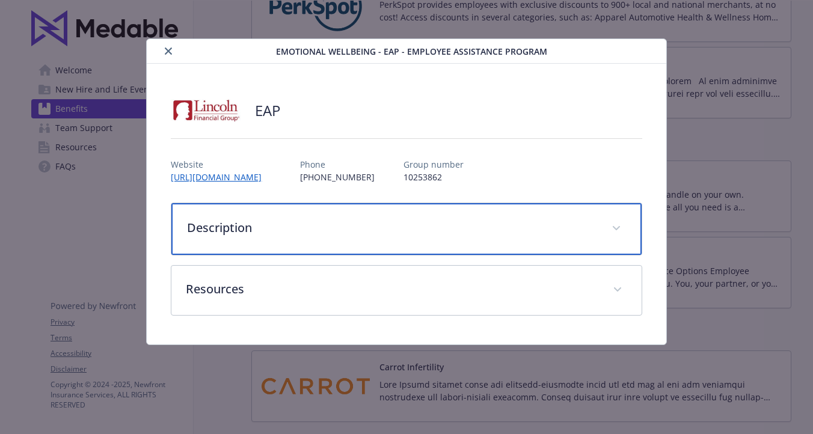
click at [239, 235] on p "Description" at bounding box center [392, 228] width 410 height 18
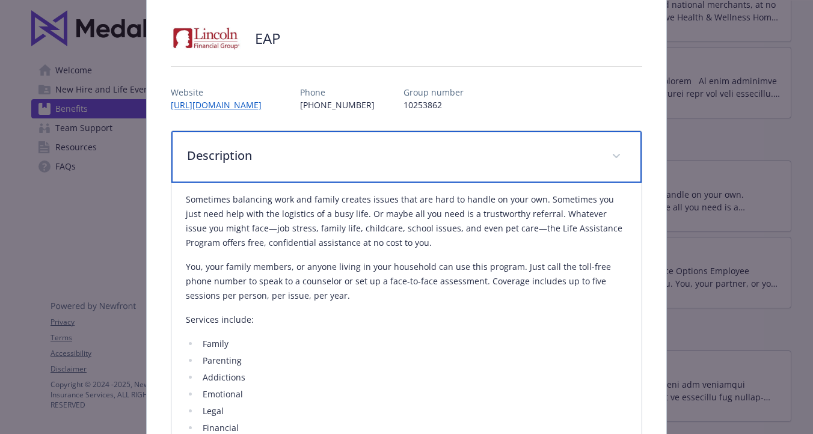
scroll to position [48, 0]
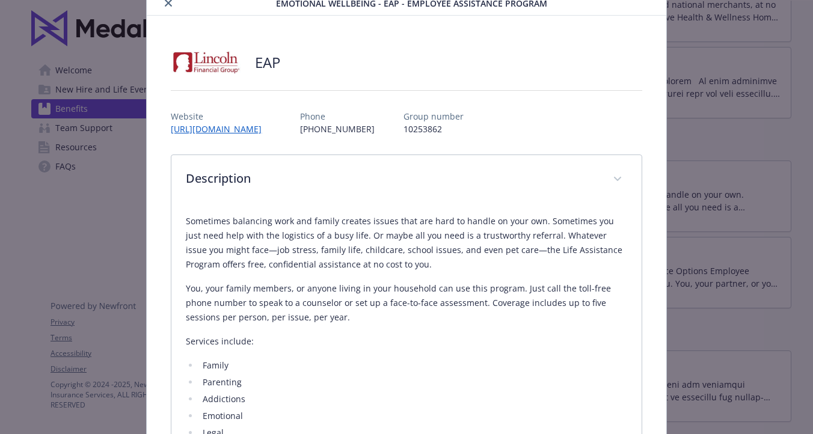
click at [170, 5] on icon "close" at bounding box center [168, 2] width 7 height 7
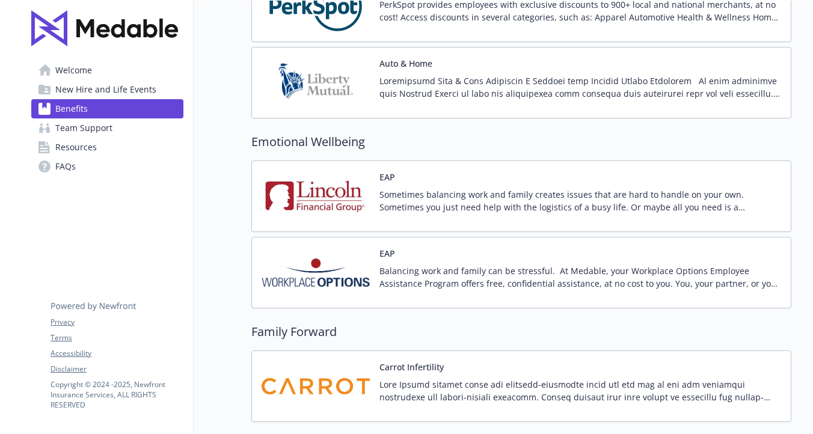
click at [422, 92] on p at bounding box center [580, 87] width 402 height 25
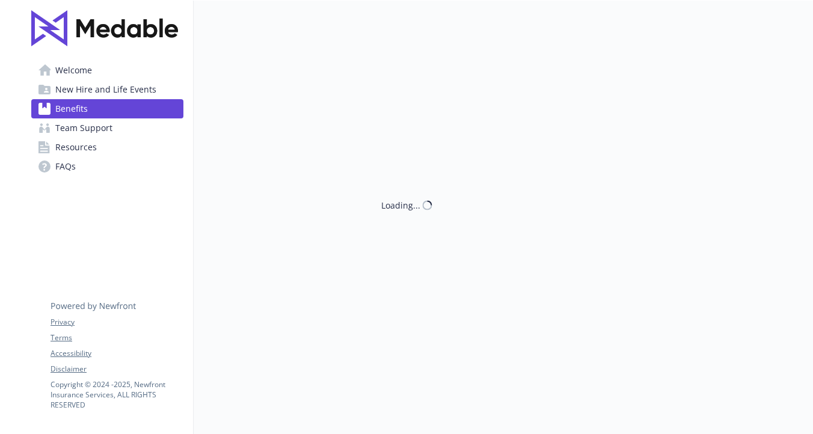
scroll to position [2333, 0]
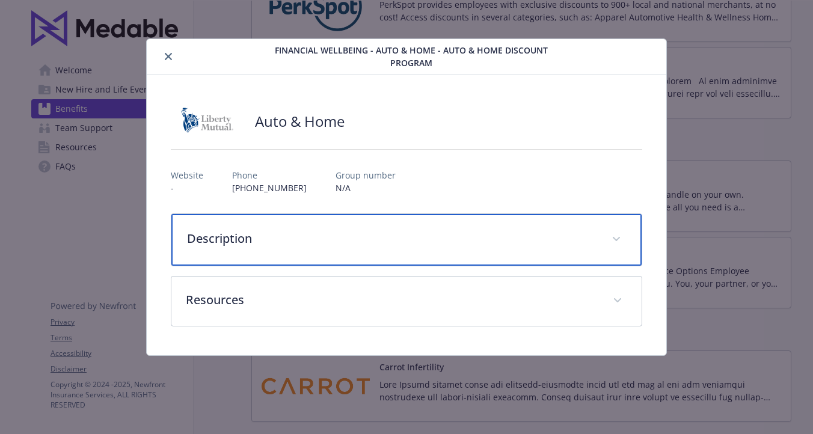
click at [253, 238] on p "Description" at bounding box center [392, 239] width 410 height 18
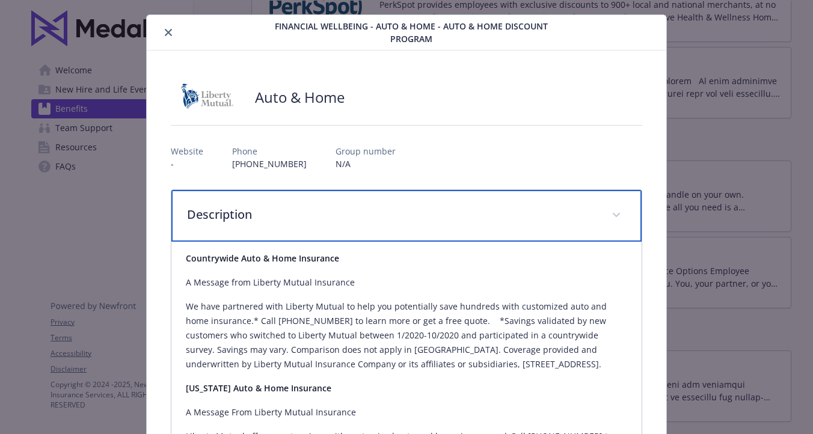
scroll to position [0, 0]
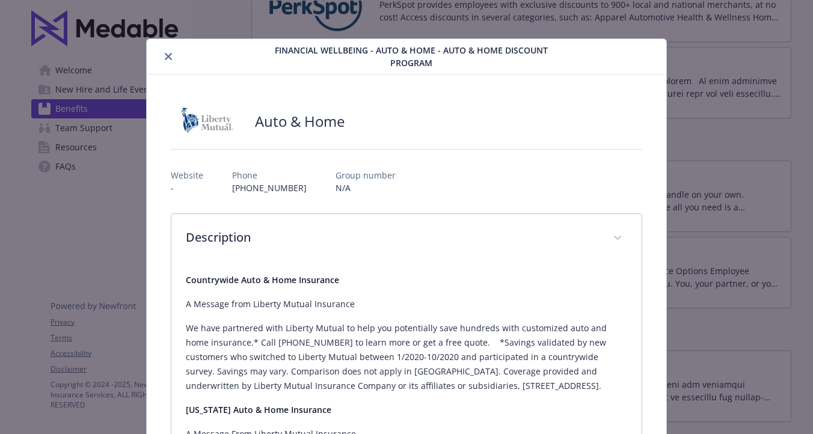
click at [163, 55] on button "close" at bounding box center [168, 56] width 14 height 14
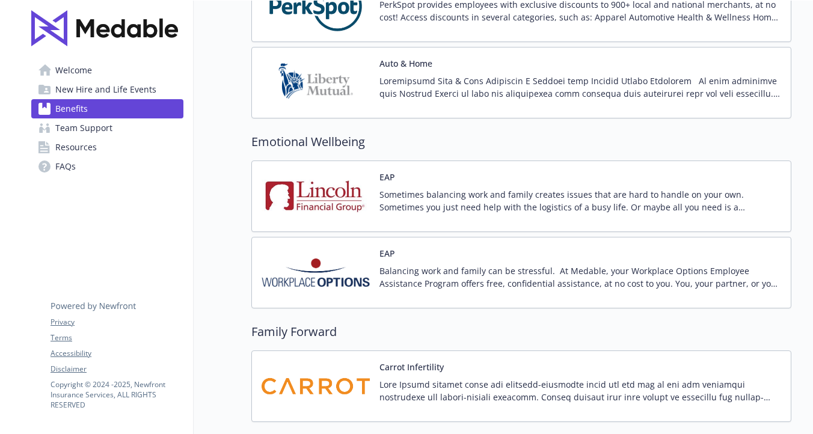
click at [444, 104] on div at bounding box center [580, 92] width 402 height 34
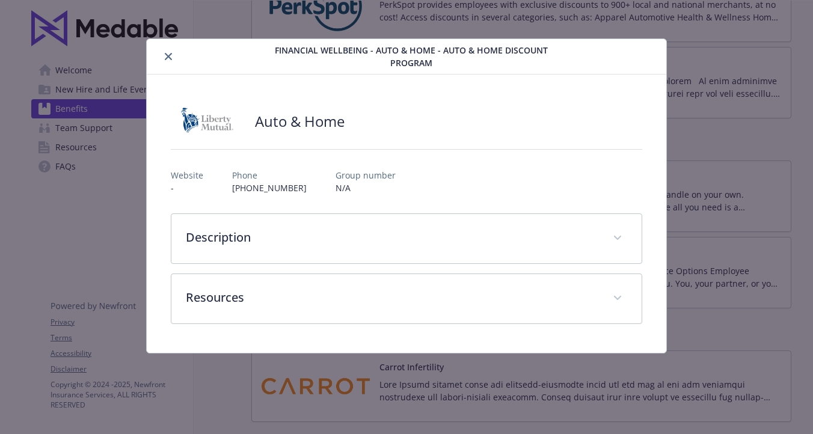
click at [165, 56] on icon "close" at bounding box center [168, 56] width 7 height 7
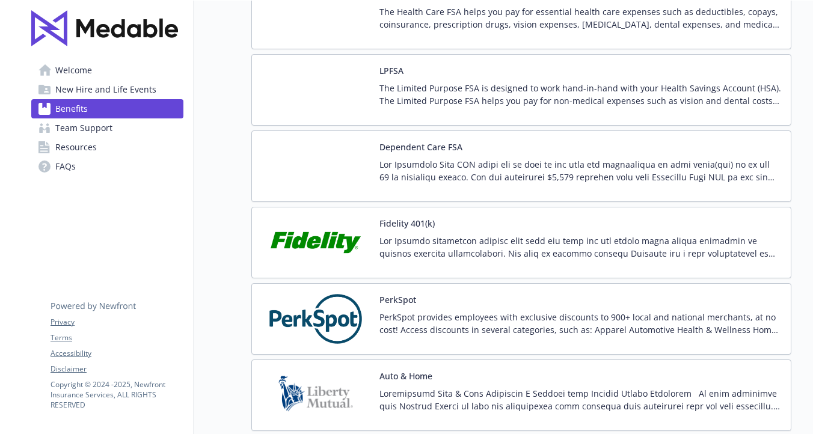
scroll to position [1997, 0]
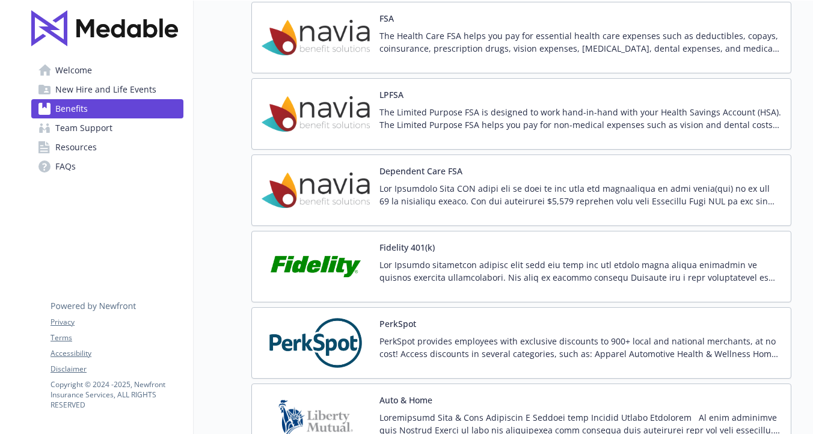
click at [359, 259] on img at bounding box center [316, 266] width 108 height 51
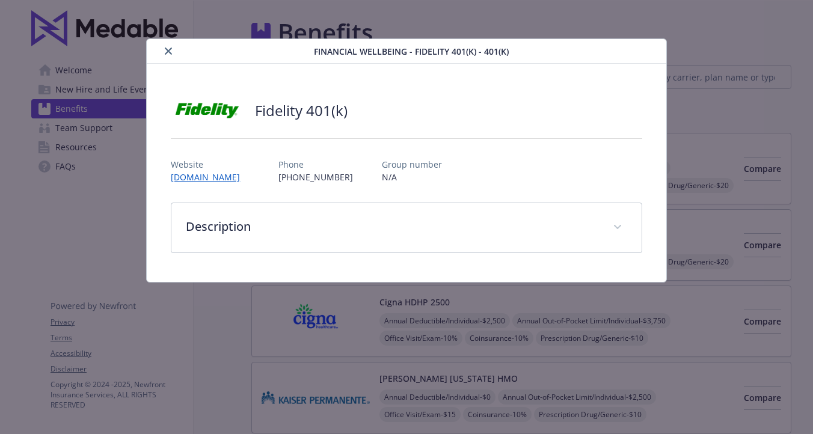
scroll to position [1997, 0]
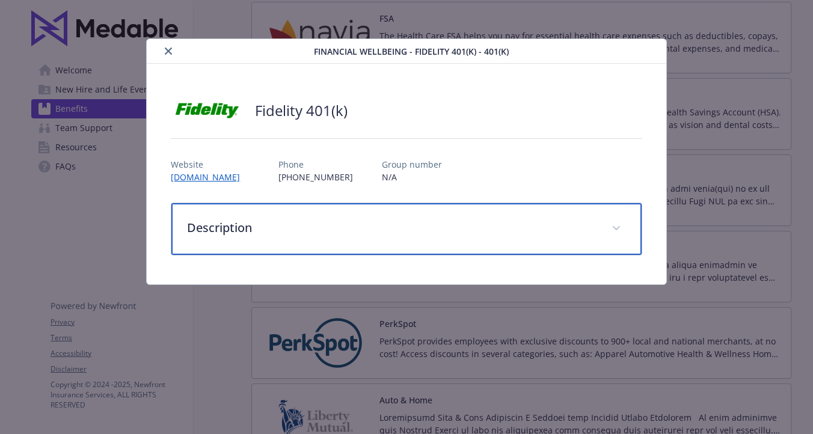
click at [235, 228] on p "Description" at bounding box center [392, 228] width 410 height 18
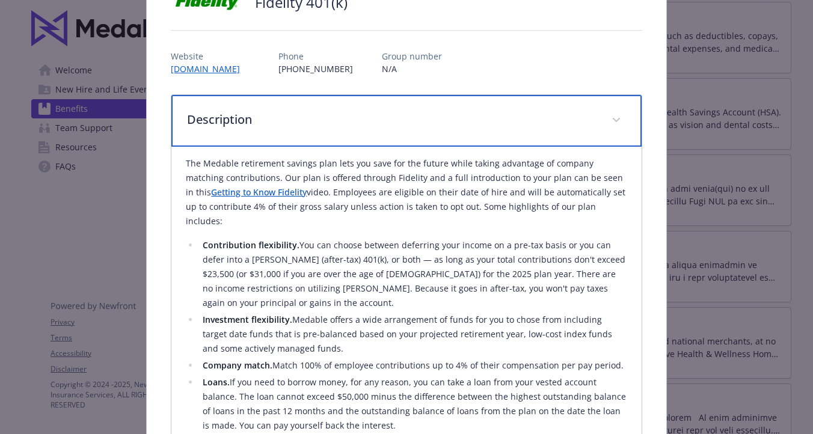
scroll to position [84, 0]
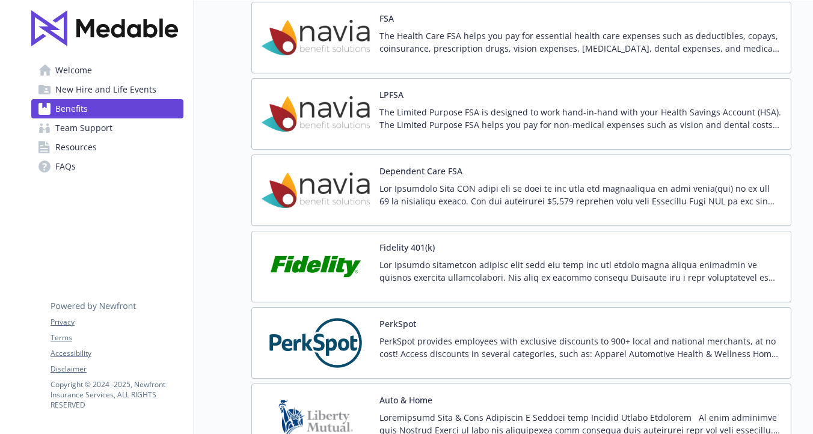
click at [430, 51] on p "The Health Care FSA helps you pay for essential health care expenses such as de…" at bounding box center [580, 41] width 402 height 25
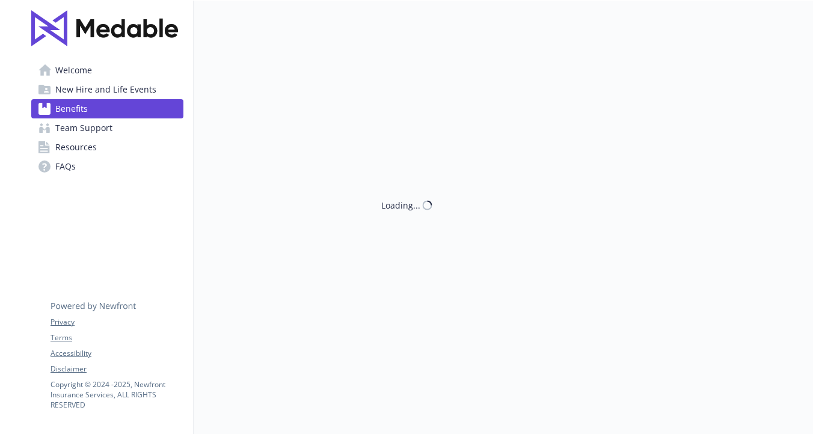
scroll to position [1997, 0]
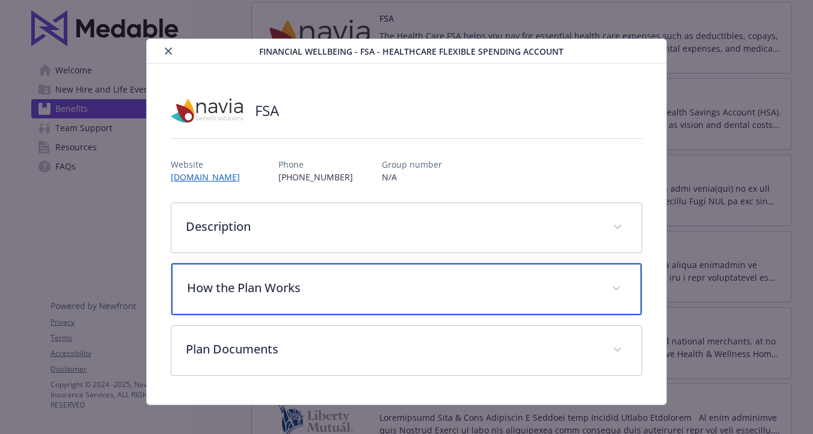
click at [271, 280] on p "How the Plan Works" at bounding box center [392, 288] width 410 height 18
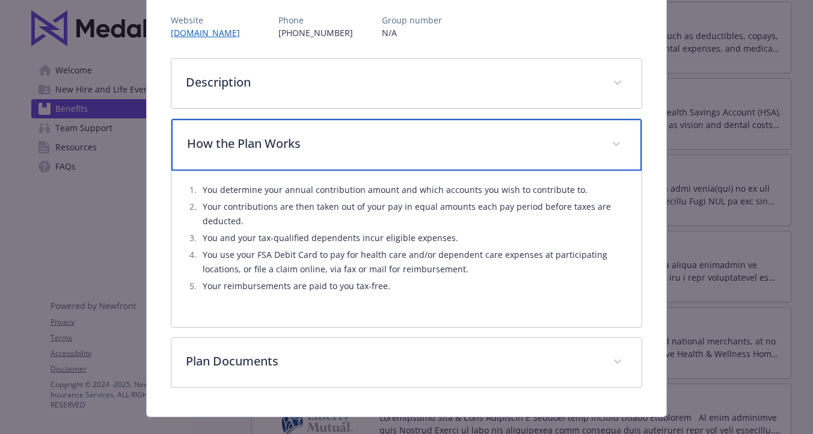
scroll to position [166, 0]
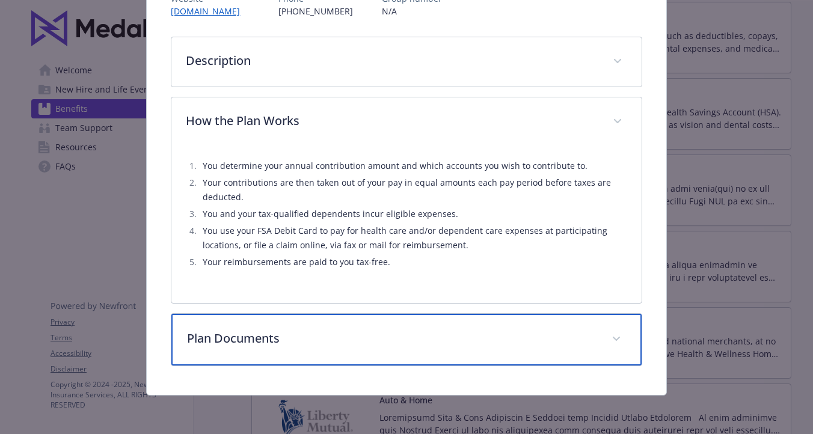
click at [288, 331] on p "Plan Documents" at bounding box center [392, 339] width 410 height 18
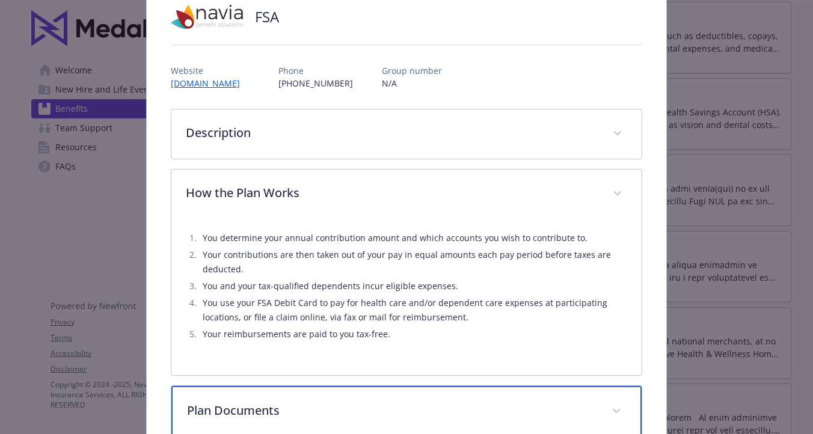
scroll to position [70, 0]
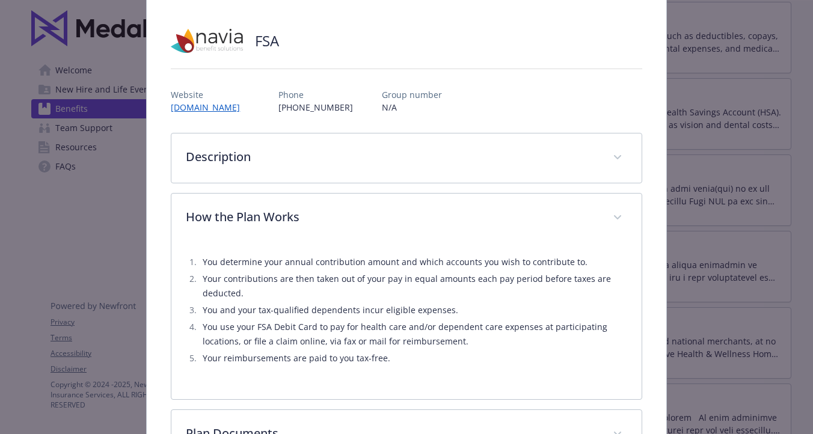
click at [399, 188] on div "Description The Health Care FSA helps you pay for essential health care expense…" at bounding box center [406, 347] width 471 height 428
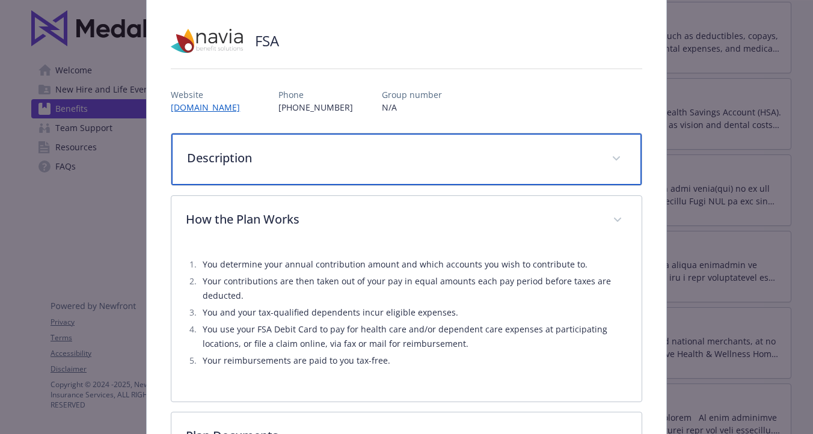
click at [404, 164] on p "Description" at bounding box center [392, 158] width 410 height 18
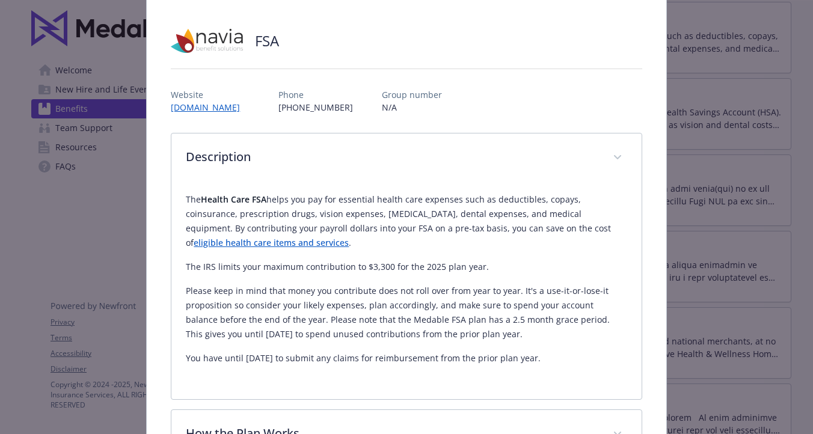
click at [635, 209] on div "The Health Care FSA helps you pay for essential health care expenses such as de…" at bounding box center [406, 291] width 470 height 217
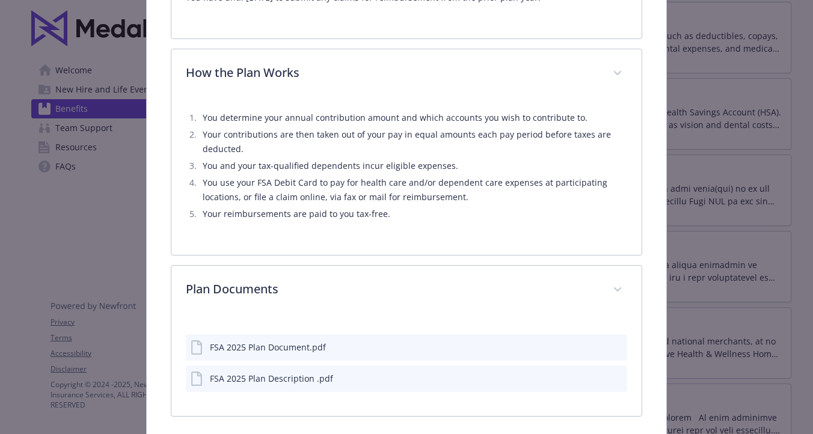
scroll to position [455, 0]
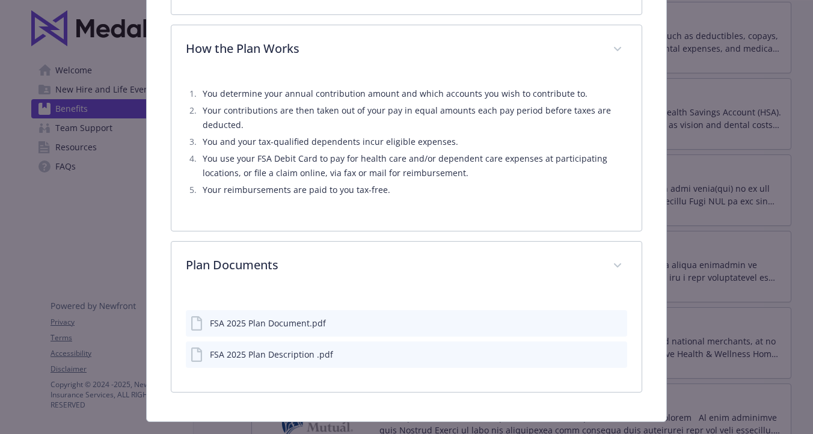
click at [614, 321] on icon "preview file" at bounding box center [615, 323] width 11 height 8
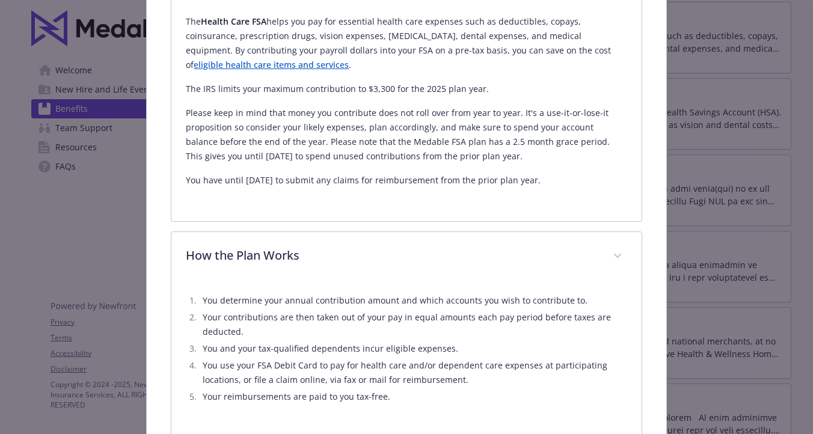
scroll to position [238, 0]
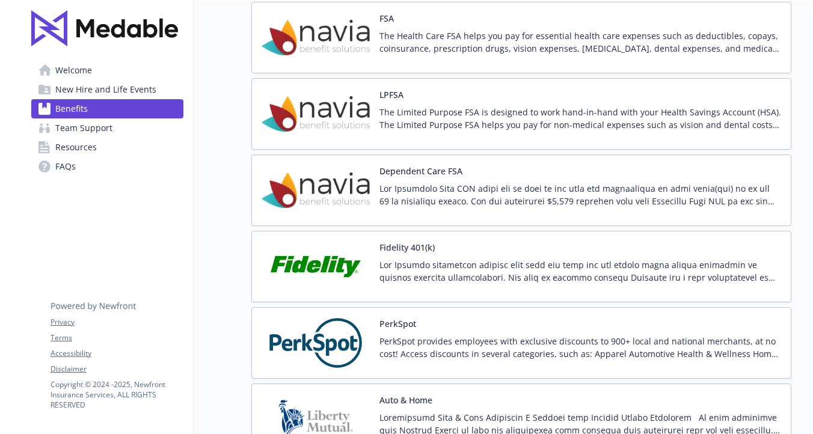
click at [90, 84] on span "New Hire and Life Events" at bounding box center [105, 89] width 101 height 19
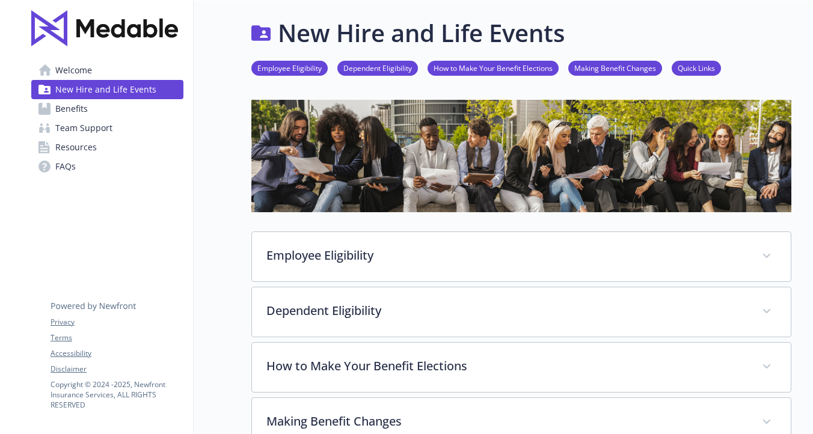
click at [86, 69] on span "Welcome" at bounding box center [73, 70] width 37 height 19
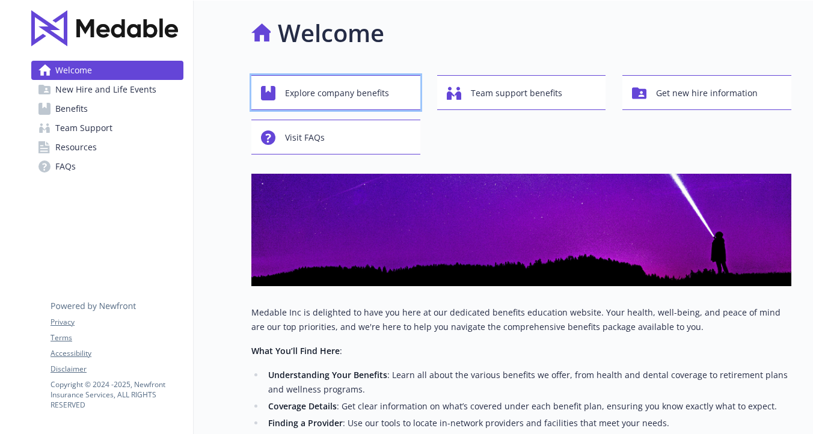
click at [319, 95] on span "Explore company benefits" at bounding box center [337, 93] width 104 height 23
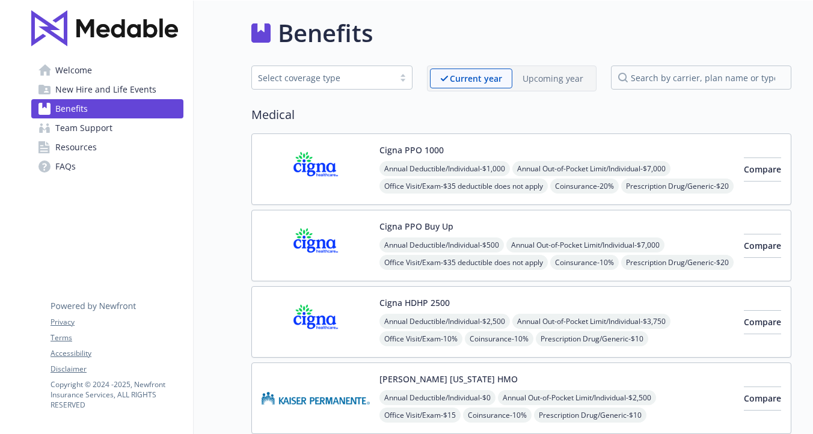
click at [538, 78] on p "Upcoming year" at bounding box center [553, 78] width 61 height 13
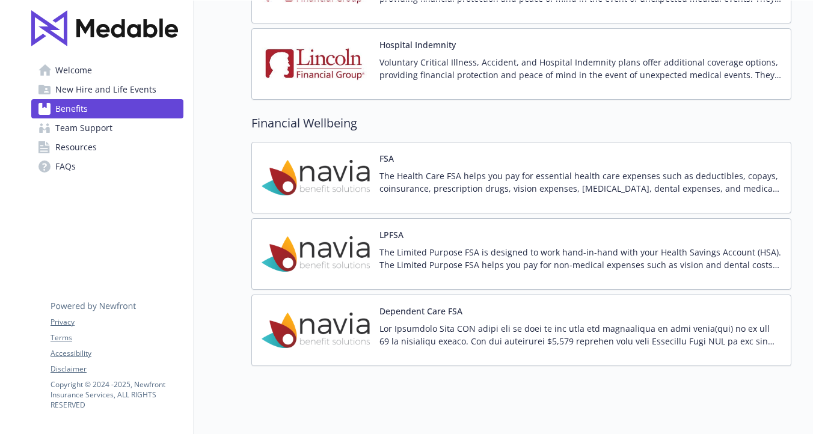
scroll to position [543, 0]
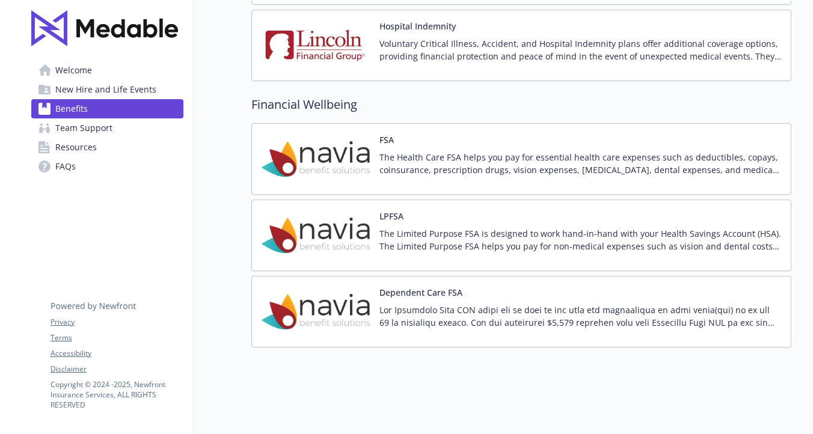
click at [435, 226] on div "LPFSA The Limited Purpose FSA is designed to work hand-in-hand with your Health…" at bounding box center [580, 235] width 402 height 51
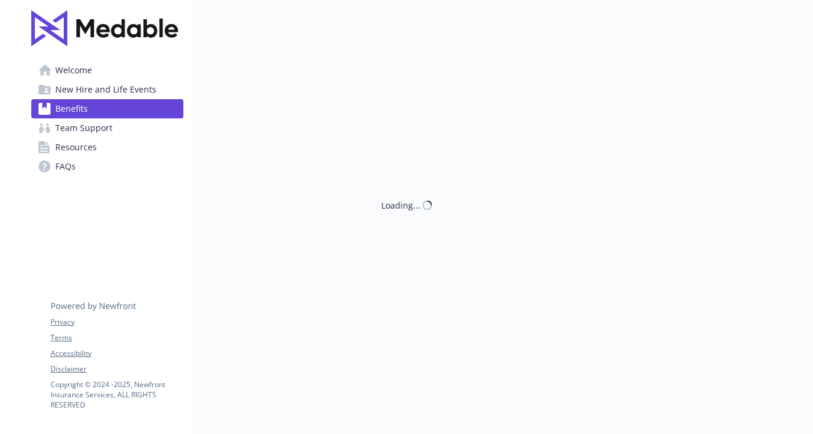
scroll to position [543, 0]
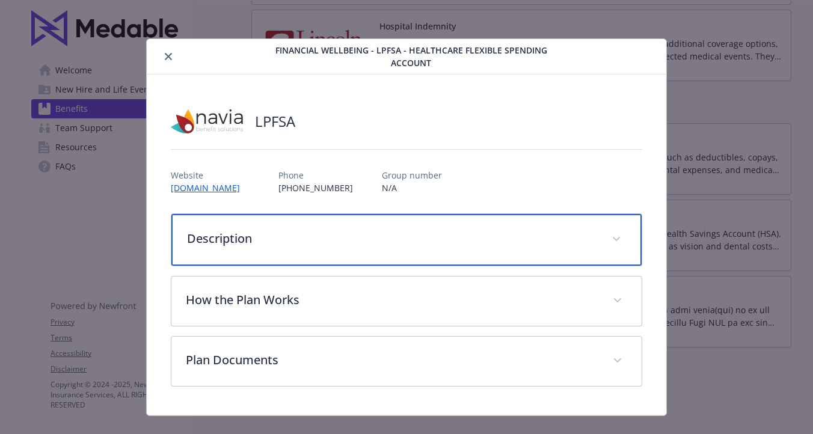
click at [253, 238] on p "Description" at bounding box center [392, 239] width 410 height 18
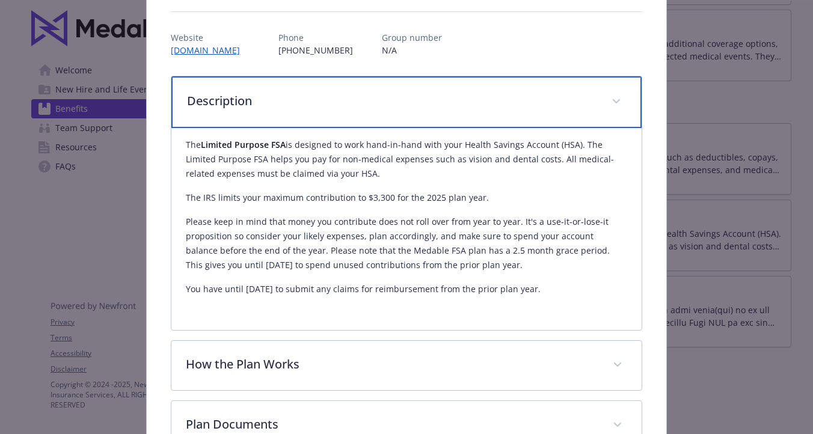
scroll to position [138, 0]
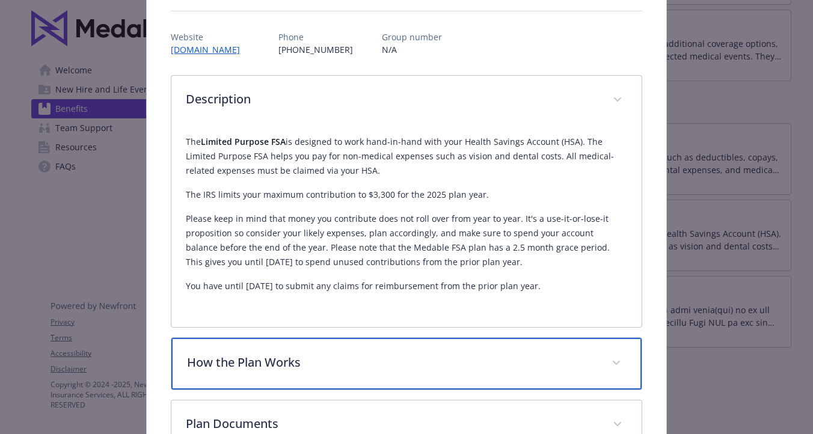
click at [282, 354] on p "How the Plan Works" at bounding box center [392, 363] width 410 height 18
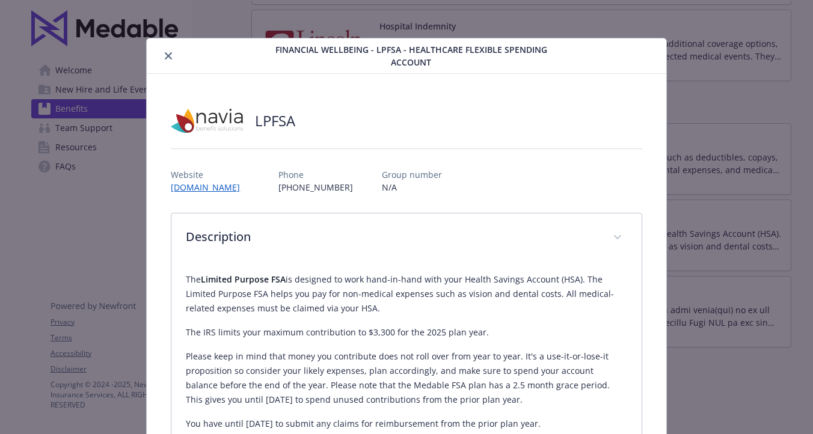
scroll to position [0, 0]
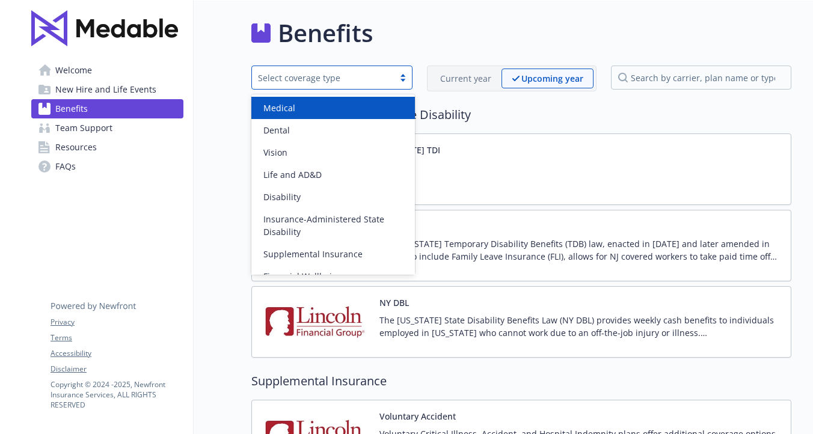
click at [405, 81] on div at bounding box center [403, 78] width 18 height 10
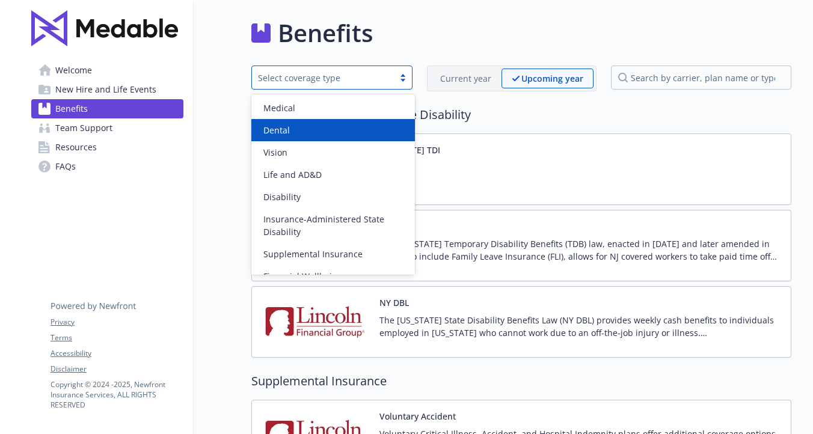
click at [302, 124] on div "Dental" at bounding box center [333, 130] width 149 height 13
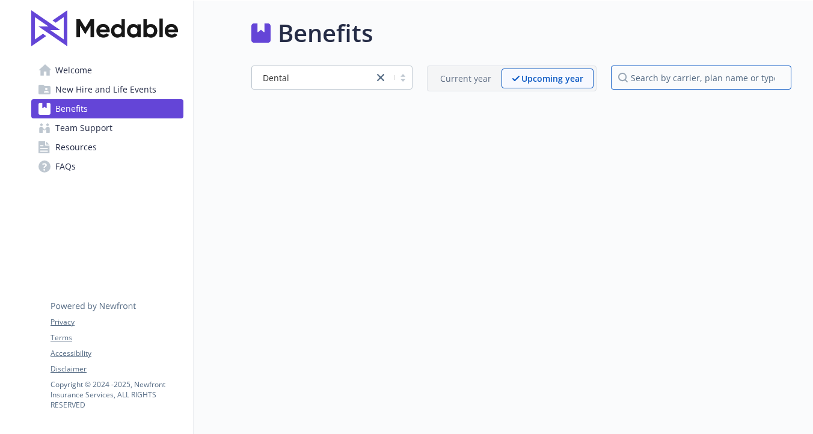
click at [625, 84] on input "search by carrier, plan name or type" at bounding box center [701, 78] width 180 height 24
type input "cigna"
click at [680, 78] on input "cigna" at bounding box center [701, 78] width 180 height 24
click at [479, 79] on p "Current year" at bounding box center [465, 78] width 51 height 13
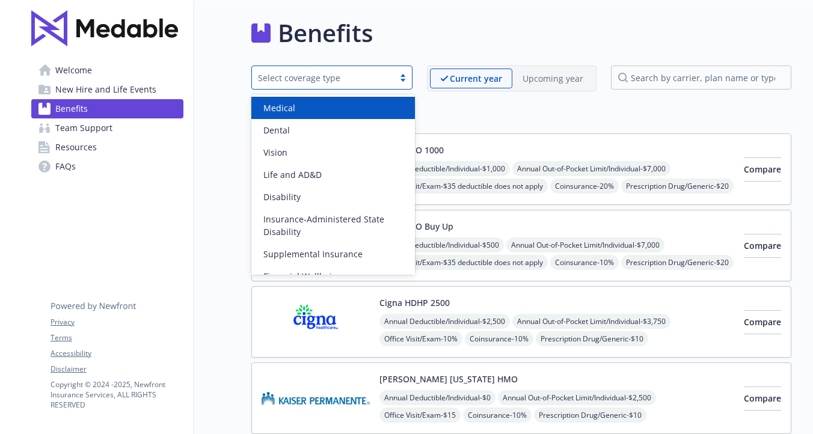
click at [401, 78] on div at bounding box center [403, 78] width 18 height 10
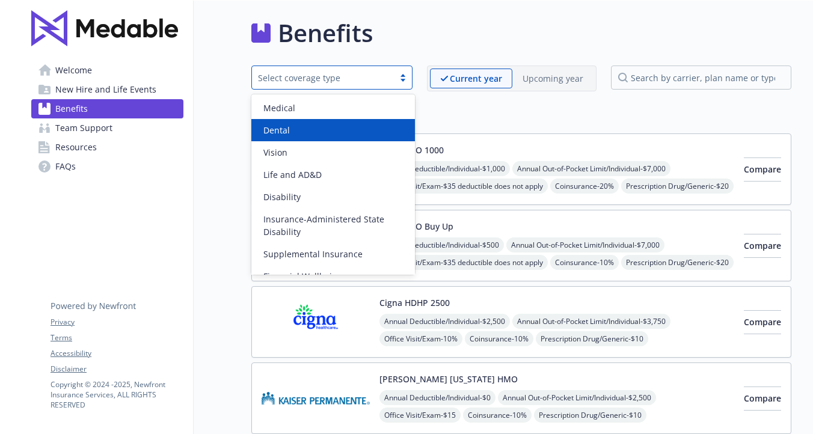
click at [305, 121] on div "Dental" at bounding box center [333, 130] width 164 height 22
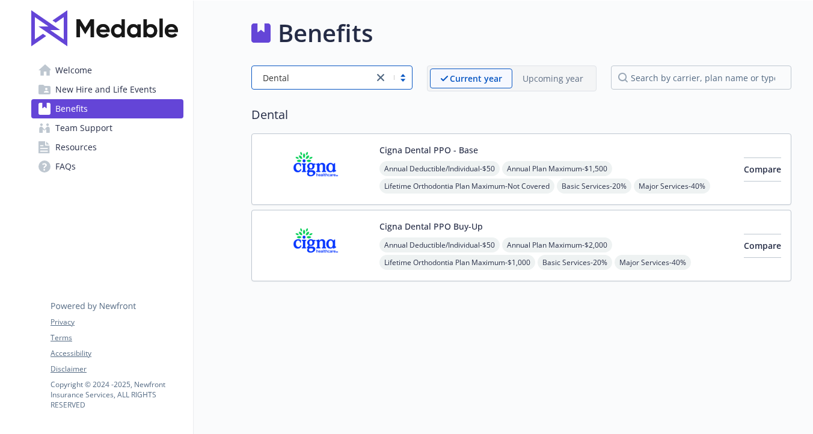
click at [468, 225] on button "Cigna Dental PPO Buy-Up" at bounding box center [430, 226] width 103 height 13
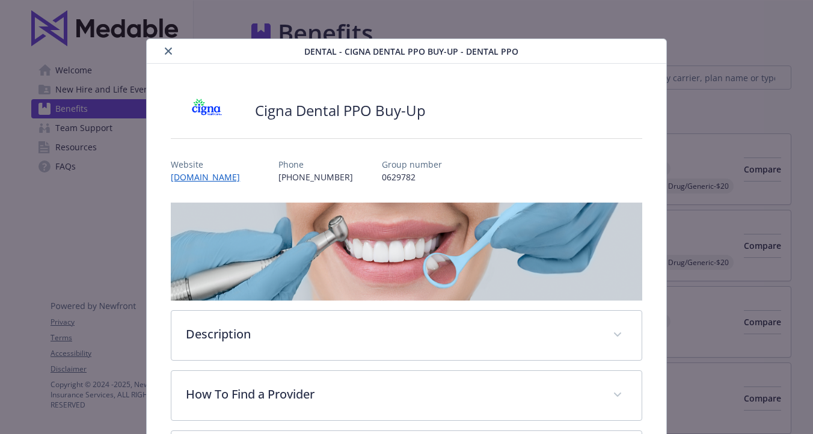
scroll to position [36, 0]
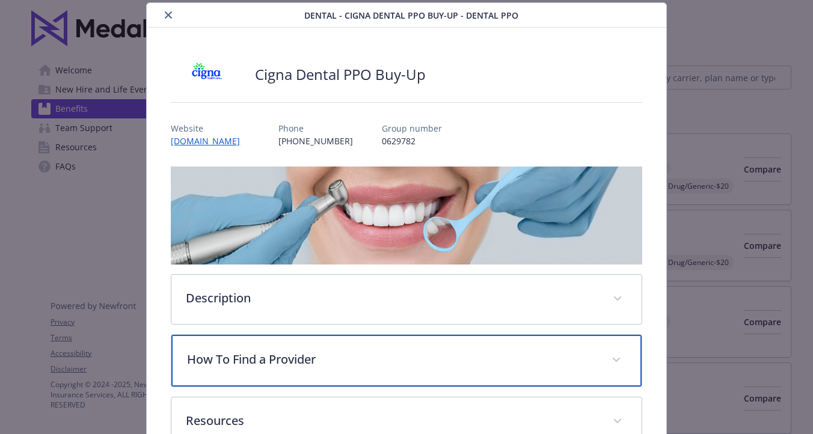
click at [272, 348] on div "How To Find a Provider" at bounding box center [406, 361] width 470 height 52
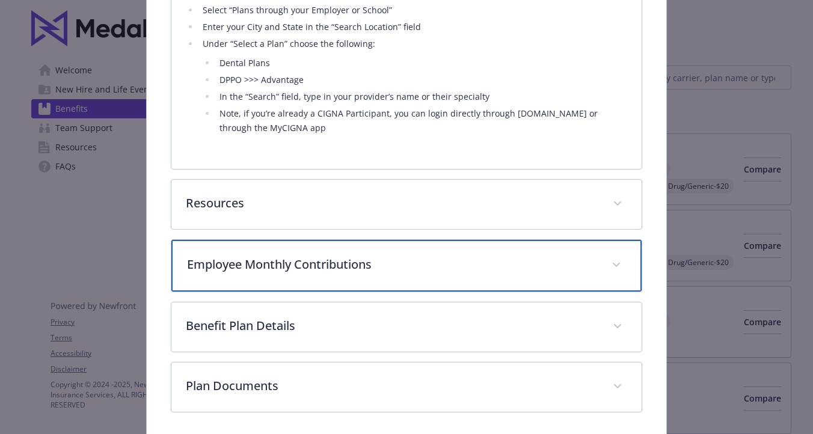
scroll to position [449, 0]
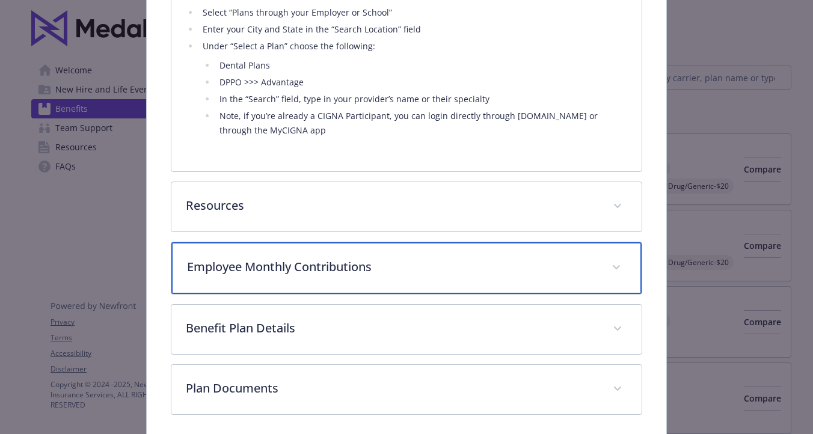
click at [323, 265] on p "Employee Monthly Contributions" at bounding box center [392, 267] width 410 height 18
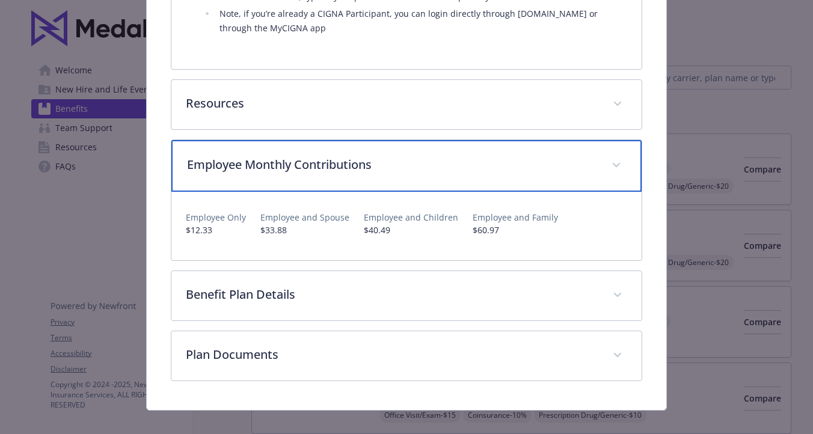
scroll to position [566, 0]
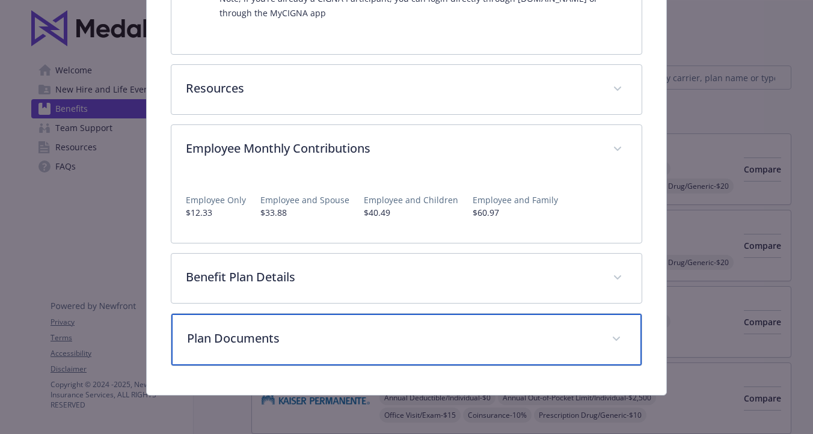
click at [273, 334] on p "Plan Documents" at bounding box center [392, 339] width 410 height 18
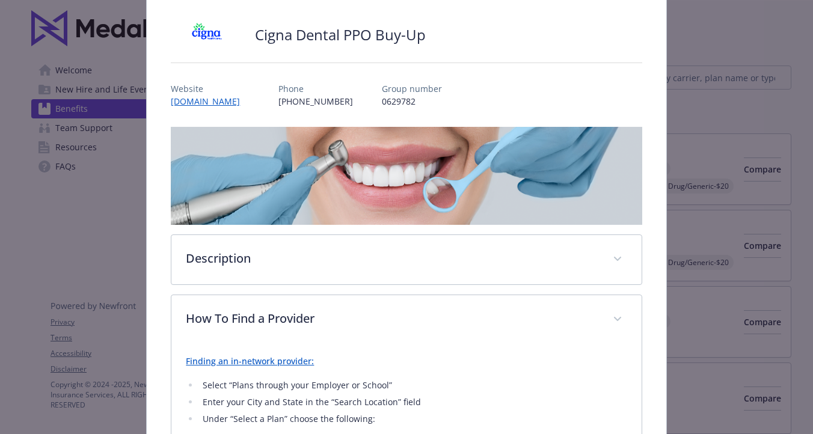
scroll to position [0, 0]
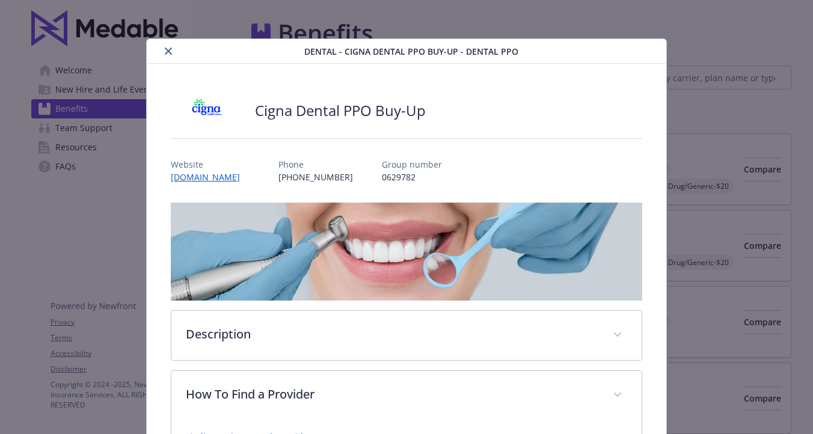
click at [166, 50] on icon "close" at bounding box center [168, 51] width 7 height 7
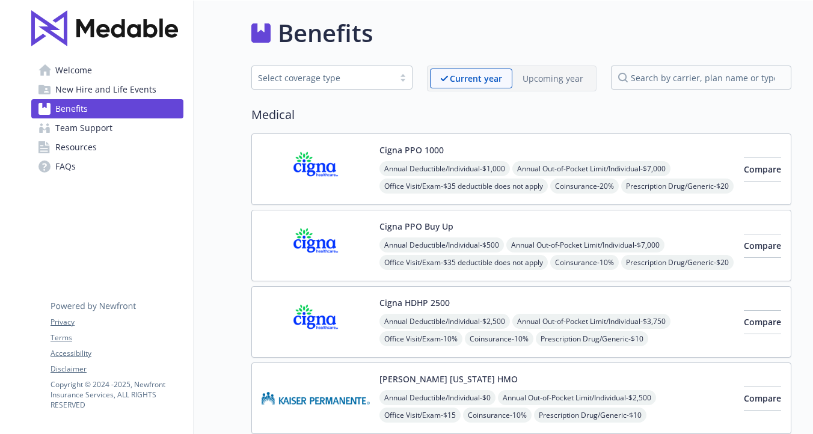
click at [405, 78] on div at bounding box center [403, 78] width 18 height 10
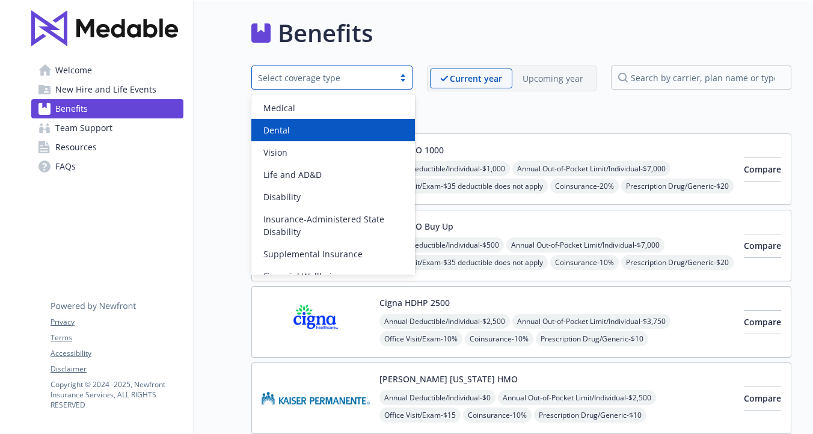
click at [304, 124] on div "Dental" at bounding box center [333, 130] width 149 height 13
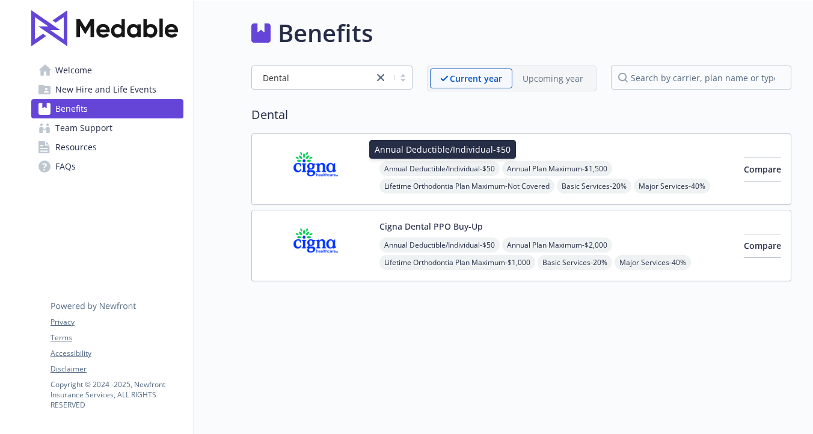
click at [412, 161] on span "Annual Deductible/Individual - $50" at bounding box center [439, 168] width 120 height 15
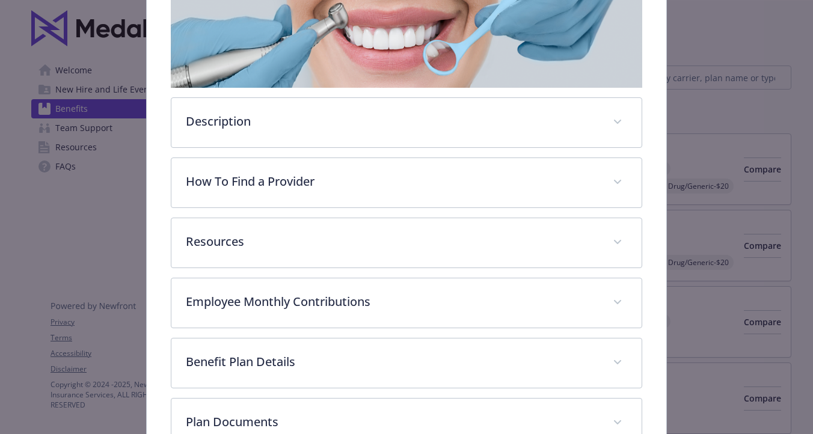
scroll to position [217, 0]
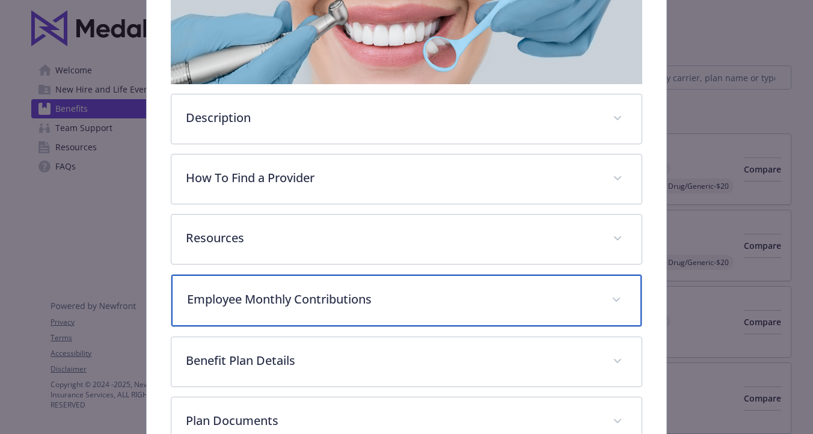
click at [276, 298] on p "Employee Monthly Contributions" at bounding box center [392, 299] width 410 height 18
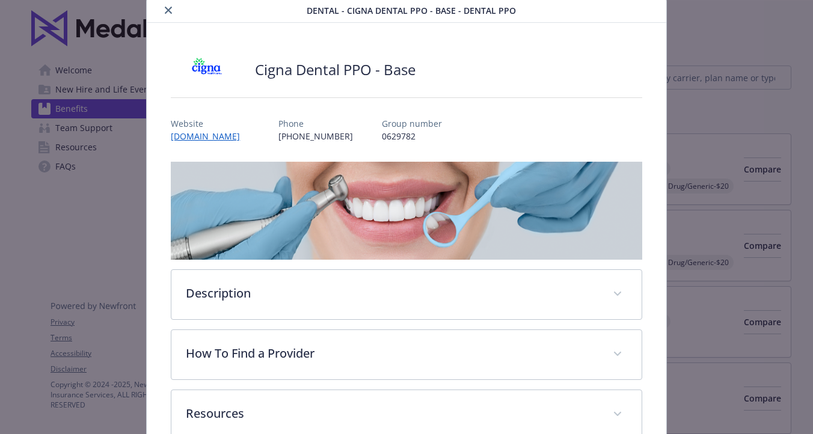
scroll to position [0, 0]
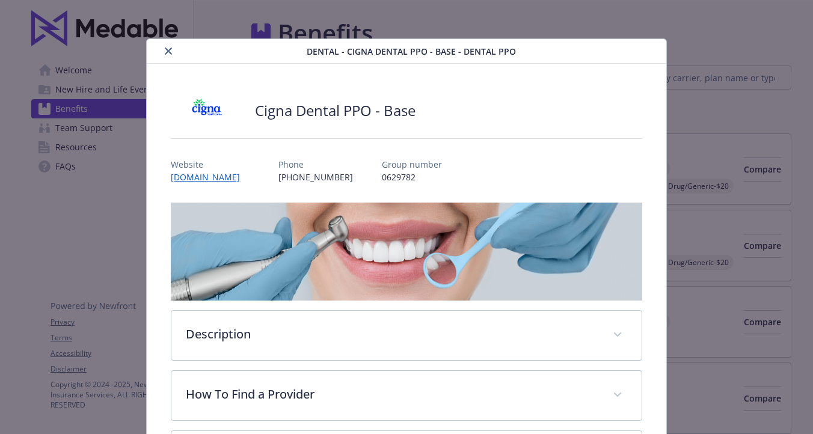
click at [170, 47] on button "close" at bounding box center [168, 51] width 14 height 14
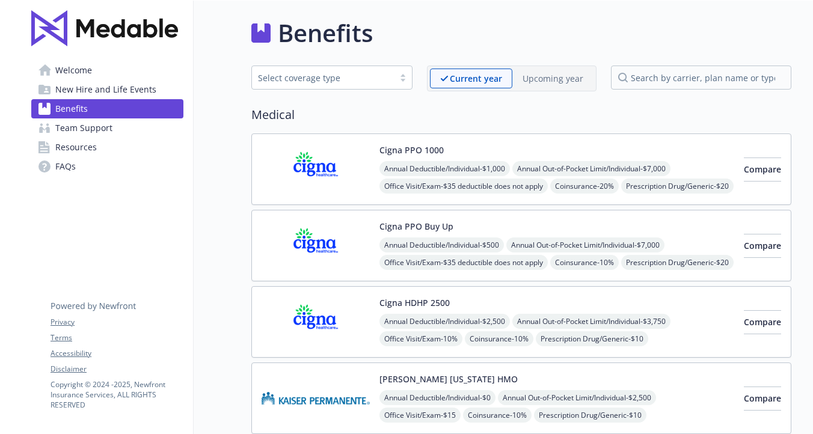
click at [405, 77] on div at bounding box center [403, 78] width 18 height 10
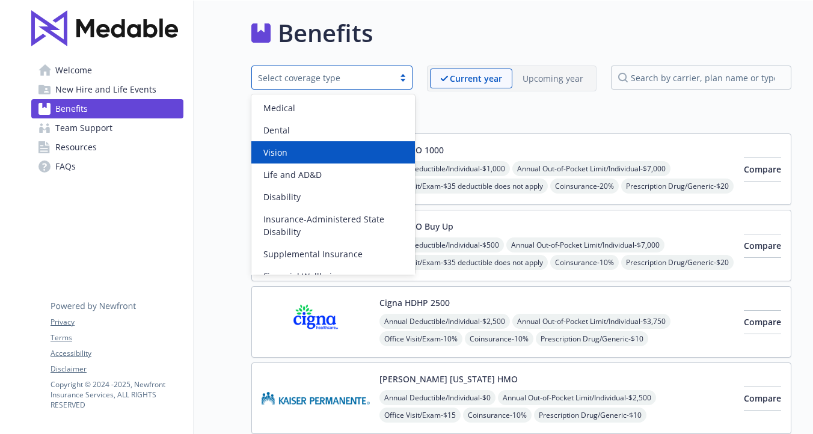
click at [301, 144] on div "Vision" at bounding box center [333, 152] width 164 height 22
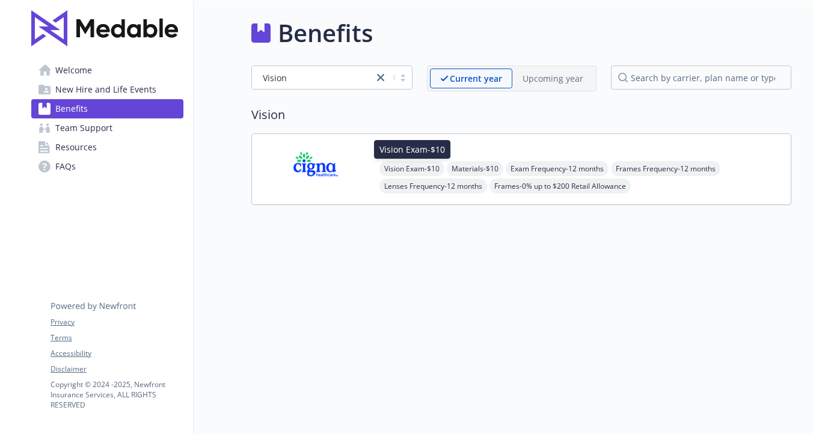
click at [411, 156] on div "Vision Exam - $10 Vision Exam - $10" at bounding box center [412, 149] width 76 height 19
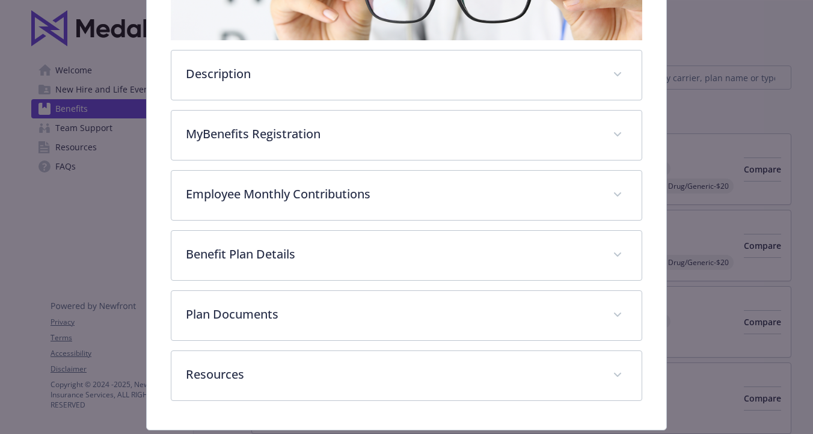
scroll to position [295, 0]
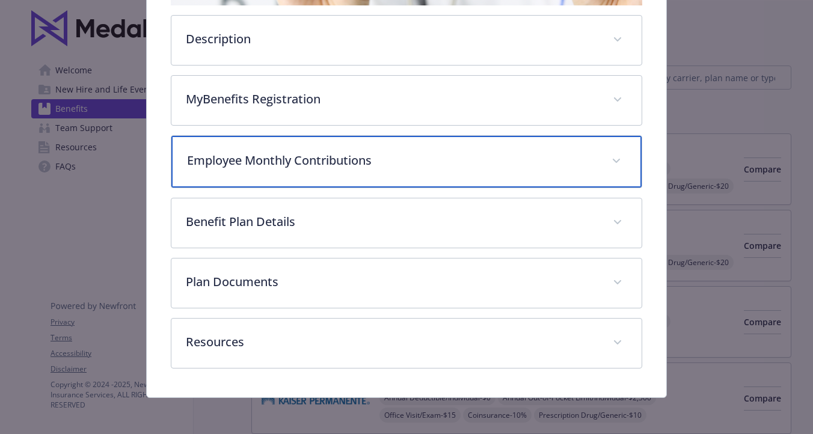
click at [292, 162] on p "Employee Monthly Contributions" at bounding box center [392, 161] width 410 height 18
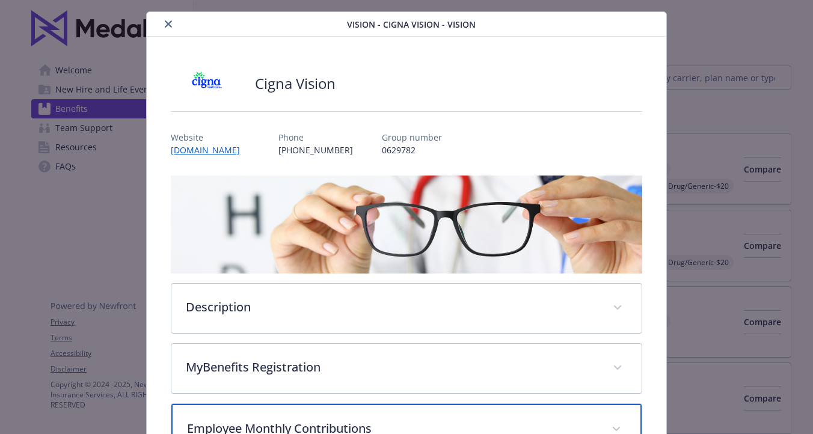
scroll to position [0, 0]
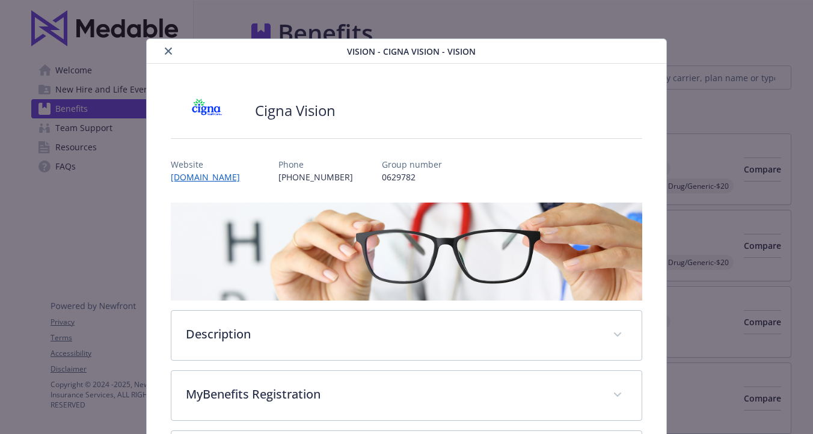
click at [173, 50] on button "close" at bounding box center [168, 51] width 14 height 14
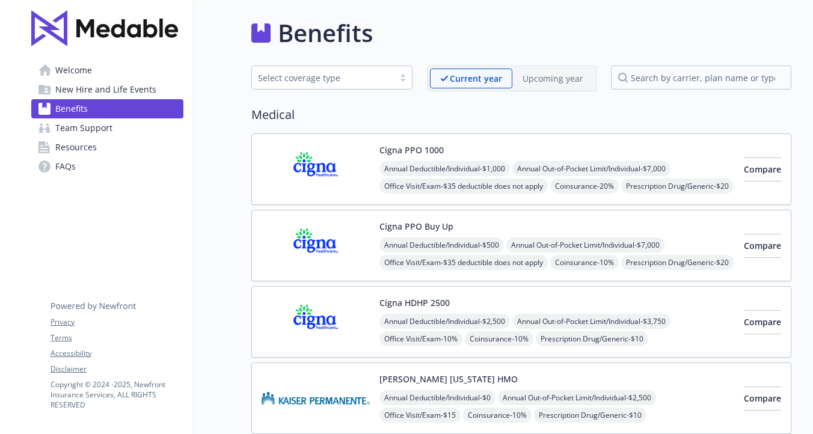
click at [100, 69] on link "Welcome" at bounding box center [107, 70] width 152 height 19
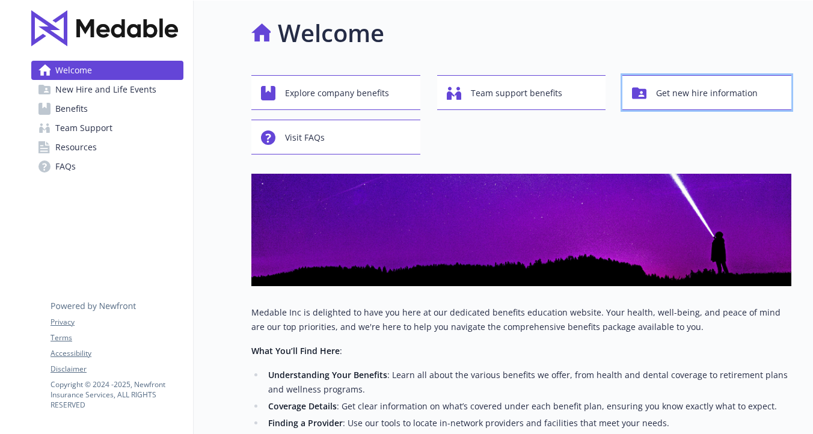
click at [677, 96] on span "Get new hire information" at bounding box center [707, 93] width 102 height 23
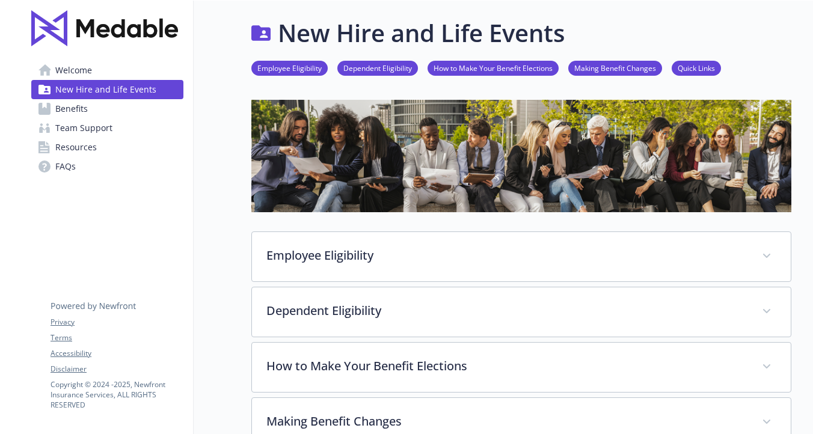
click at [681, 64] on link "Quick Links" at bounding box center [696, 67] width 49 height 11
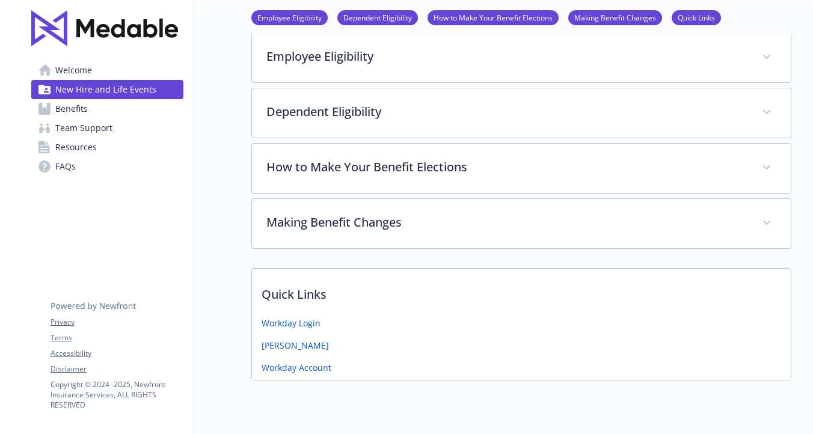
scroll to position [232, 0]
